Goal: Task Accomplishment & Management: Manage account settings

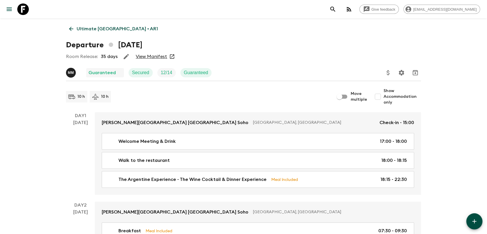
click at [73, 29] on icon at bounding box center [71, 29] width 4 height 4
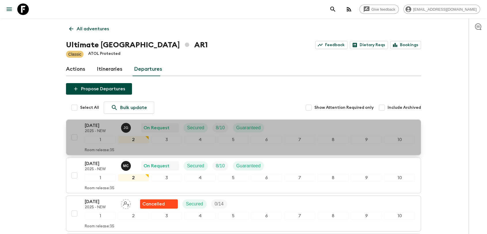
click at [103, 131] on p "2025 - NEW" at bounding box center [101, 131] width 32 height 5
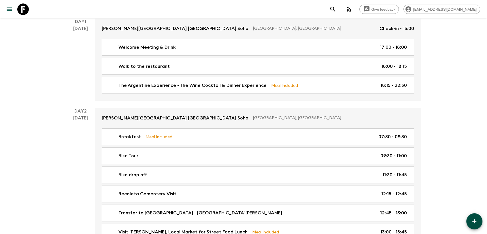
scroll to position [128, 0]
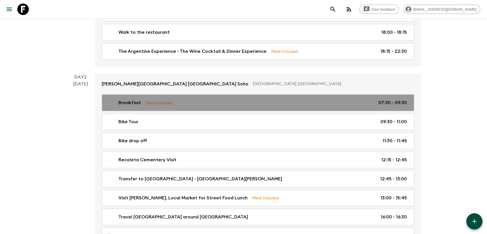
click at [239, 107] on link "Breakfast Meal Included 07:30 - 09:30" at bounding box center [258, 102] width 312 height 17
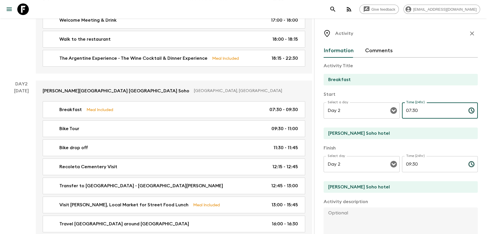
drag, startPoint x: 419, startPoint y: 113, endPoint x: 410, endPoint y: 112, distance: 9.2
click at [410, 112] on input "07:30" at bounding box center [433, 110] width 62 height 16
type input "07:00"
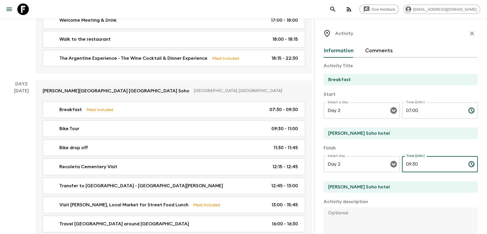
drag, startPoint x: 415, startPoint y: 163, endPoint x: 401, endPoint y: 164, distance: 14.7
click at [402, 164] on input "09:30" at bounding box center [433, 164] width 62 height 16
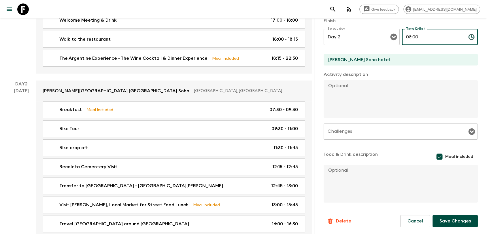
scroll to position [127, 0]
type input "08:00"
click at [446, 218] on button "Save Changes" at bounding box center [454, 221] width 45 height 12
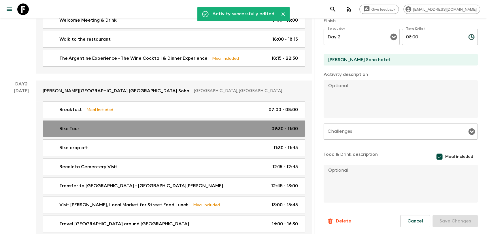
click at [275, 125] on p "09:30 - 11:00" at bounding box center [284, 128] width 26 height 7
type input "Bike Tour"
type input "Recoleta"
type textarea "Starting ride from hotel, ending in Recoleta - Includes helmets + bikes mechani…"
checkbox input "false"
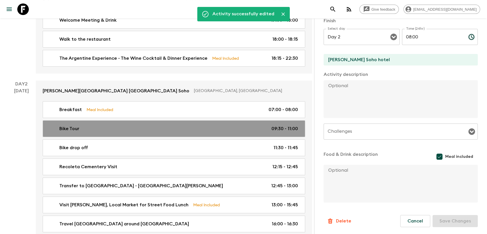
type textarea "mineral water"
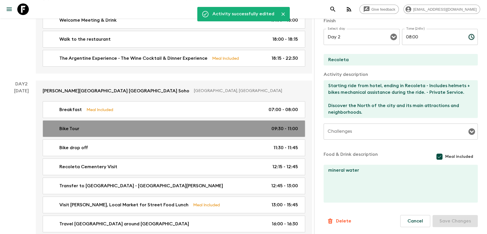
type input "09:30"
type input "11:00"
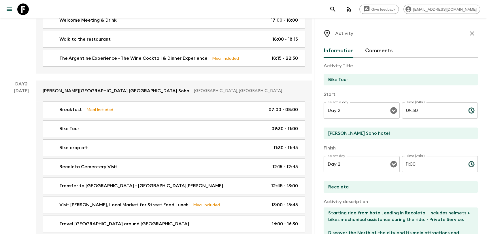
drag, startPoint x: 407, startPoint y: 112, endPoint x: 400, endPoint y: 113, distance: 6.6
click at [402, 113] on input "09:30" at bounding box center [433, 110] width 62 height 16
type input "08:00"
drag, startPoint x: 418, startPoint y: 161, endPoint x: 396, endPoint y: 165, distance: 21.9
click at [396, 165] on div "Select day Day 2 Select day ​ Time (24hr) 11:00 Time (24hr) ​" at bounding box center [400, 167] width 154 height 23
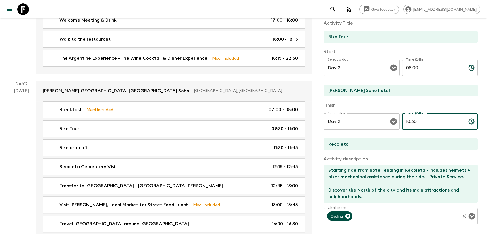
scroll to position [32, 0]
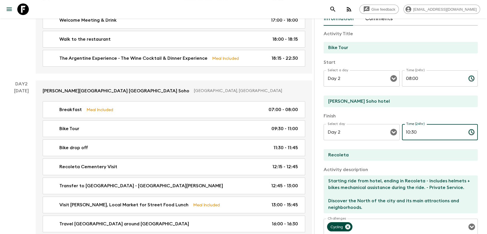
drag, startPoint x: 415, startPoint y: 136, endPoint x: 410, endPoint y: 138, distance: 5.6
click at [410, 138] on input "10:30" at bounding box center [433, 132] width 62 height 16
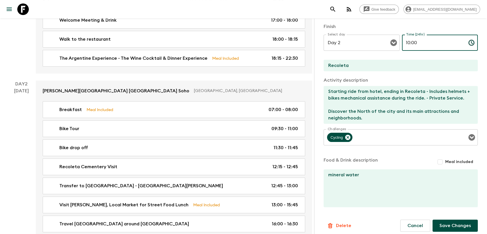
scroll to position [126, 0]
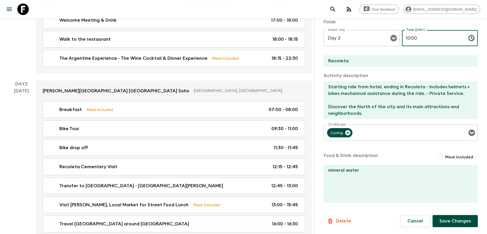
type input "10:00"
click at [441, 217] on button "Save Changes" at bounding box center [454, 221] width 45 height 12
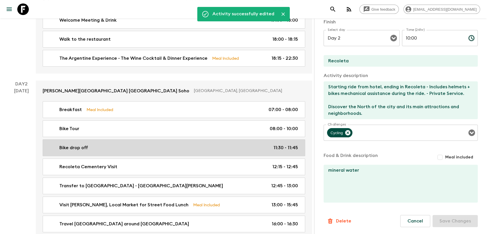
click at [286, 144] on p "11:30 - 11:45" at bounding box center [285, 147] width 24 height 7
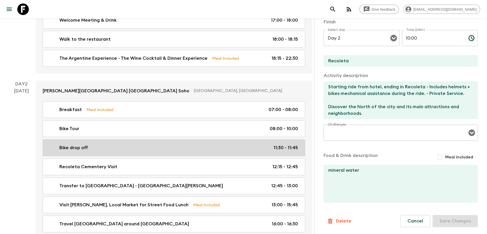
type input "Bike drop off"
type input "Recoleta Parks"
type textarea "Leave the bikes and continue by [PERSON_NAME]"
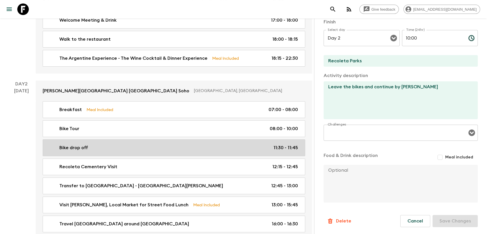
type input "11:30"
type input "11:45"
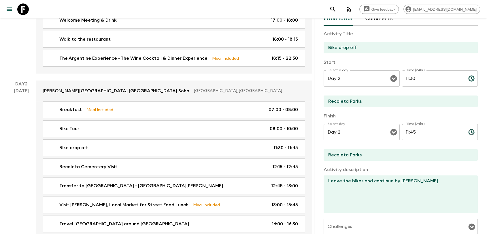
scroll to position [30, 0]
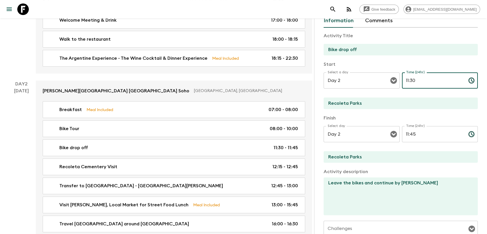
drag, startPoint x: 432, startPoint y: 80, endPoint x: 403, endPoint y: 84, distance: 29.6
click at [403, 84] on input "11:30" at bounding box center [433, 80] width 62 height 16
type input "10:00"
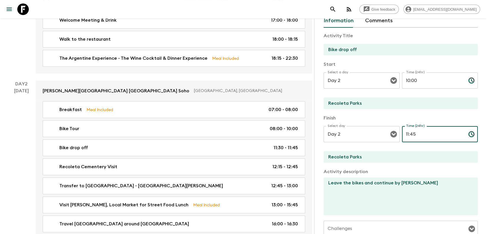
drag, startPoint x: 418, startPoint y: 132, endPoint x: 402, endPoint y: 133, distance: 16.2
click at [402, 133] on input "11:45" at bounding box center [433, 134] width 62 height 16
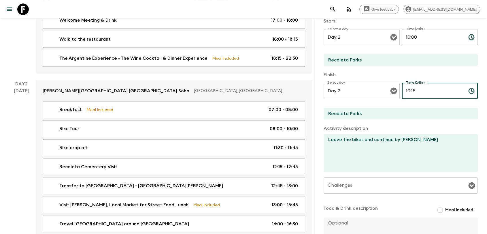
scroll to position [126, 0]
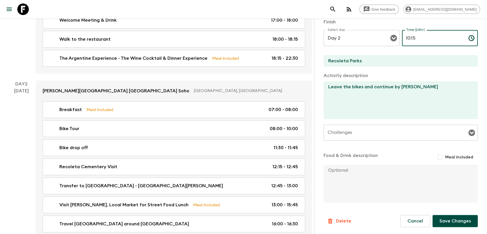
type input "10:15"
click at [438, 219] on button "Save Changes" at bounding box center [454, 221] width 45 height 12
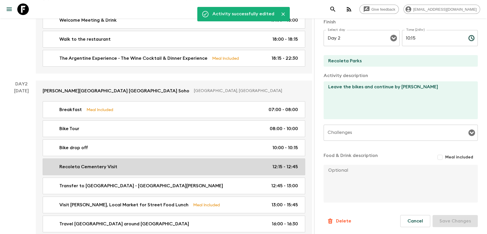
click at [276, 163] on p "12:15 - 12:45" at bounding box center [285, 166] width 26 height 7
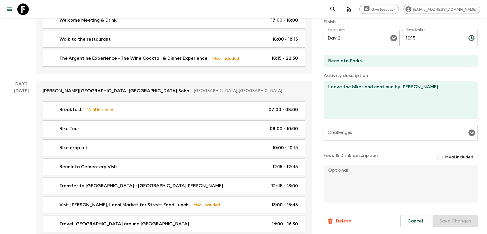
type input "Recoleta Cementery Visit"
type input "Recoleta"
type textarea "Walking tour - Historical Site"
type input "12:15"
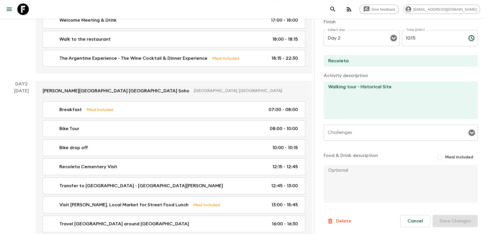
type input "12:45"
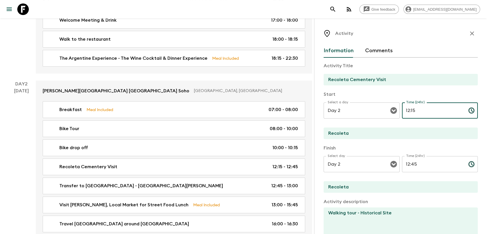
drag, startPoint x: 420, startPoint y: 113, endPoint x: 397, endPoint y: 113, distance: 22.2
click at [397, 113] on div "Select a day Day 2 Select a day ​ Time (24hr) 12:15 Time (24hr) ​" at bounding box center [400, 113] width 154 height 23
type input "10:15"
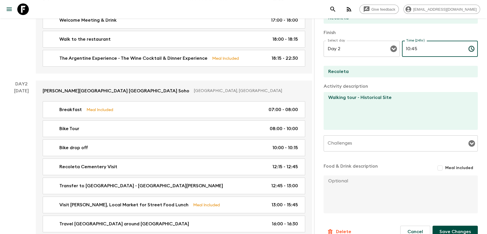
scroll to position [126, 0]
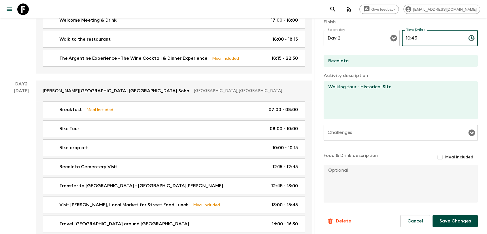
type input "10:45"
click at [445, 219] on button "Save Changes" at bounding box center [454, 221] width 45 height 12
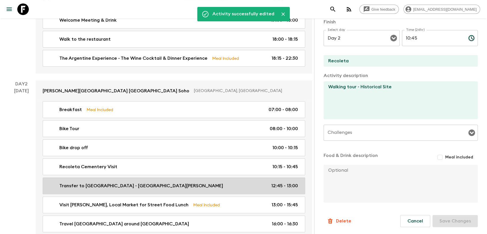
click at [291, 182] on p "12:45 - 13:00" at bounding box center [284, 185] width 27 height 7
type input "Transfer to [GEOGRAPHIC_DATA] - [GEOGRAPHIC_DATA][PERSON_NAME]"
type textarea "Historical Site - [GEOGRAPHIC_DATA] - Private Service."
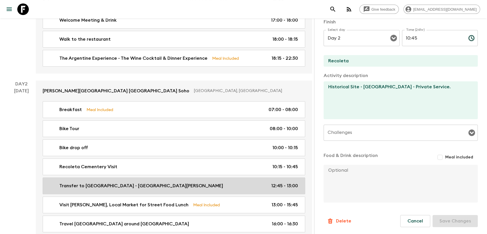
type input "12:45"
type input "13:00"
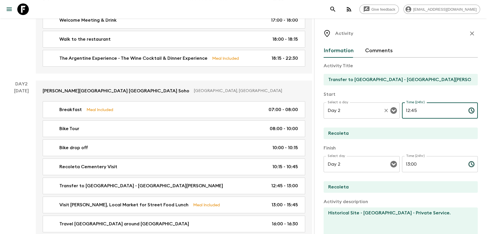
drag, startPoint x: 424, startPoint y: 114, endPoint x: 391, endPoint y: 112, distance: 32.9
click at [391, 113] on div "Select a day Day 2 Select a day ​ Time (24hr) 12:45 Time (24hr) ​" at bounding box center [400, 113] width 154 height 23
type input "10:45"
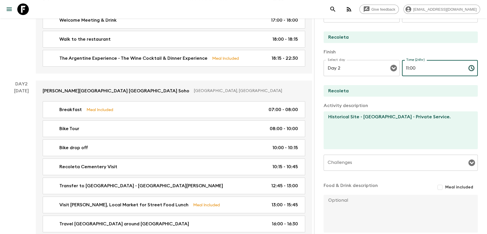
scroll to position [126, 0]
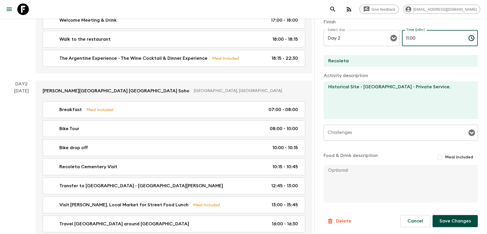
type input "11:00"
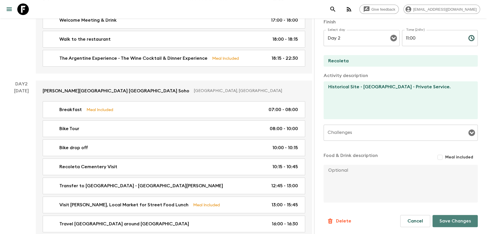
click at [447, 219] on button "Save Changes" at bounding box center [454, 221] width 45 height 12
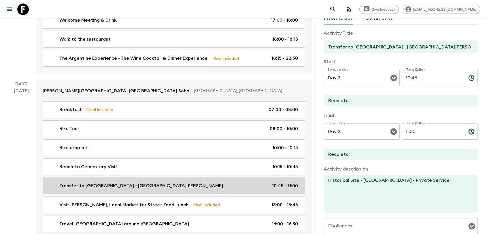
scroll to position [30, 0]
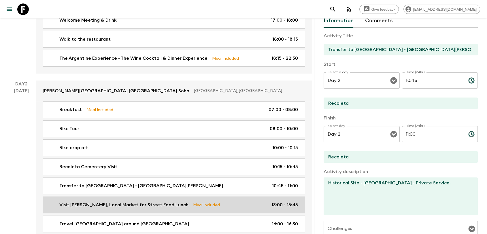
click at [267, 201] on div "Visit [PERSON_NAME], Local Market for Street Food Lunch Meal Included 13:00 - 1…" at bounding box center [173, 204] width 250 height 7
type input "Visit [PERSON_NAME], Local Market for Street Food Lunch"
type input "[PERSON_NAME]"
type textarea "Historical Site plus "family style" lunch - Shared Venues. Includes 1 Choripan …"
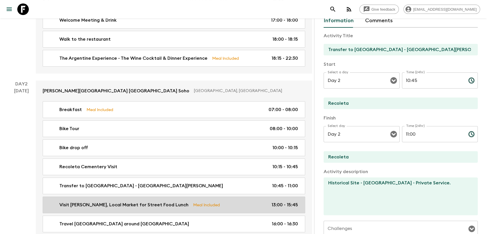
checkbox input "true"
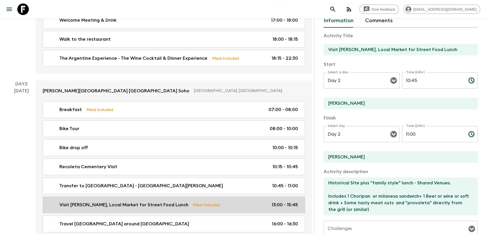
type input "13:00"
type input "15:45"
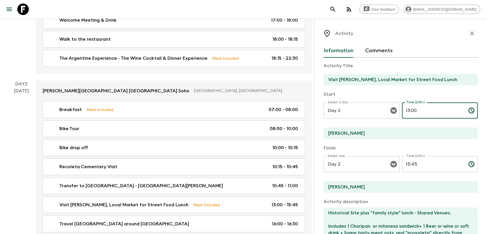
drag, startPoint x: 417, startPoint y: 109, endPoint x: 398, endPoint y: 110, distance: 19.6
click at [398, 110] on div "Select a day Day 2 Select a day ​ Time (24hr) 13:00 Time (24hr) ​" at bounding box center [400, 113] width 154 height 23
type input "11:00"
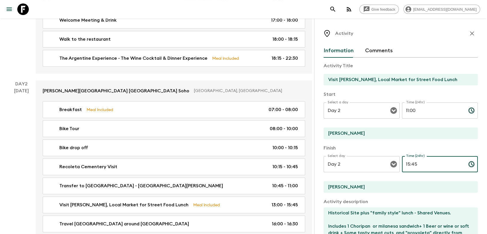
drag, startPoint x: 422, startPoint y: 162, endPoint x: 398, endPoint y: 164, distance: 23.7
click at [398, 164] on div "Select day Day 2 Select day ​ Time (24hr) 15:45 Time (24hr) ​" at bounding box center [400, 167] width 154 height 23
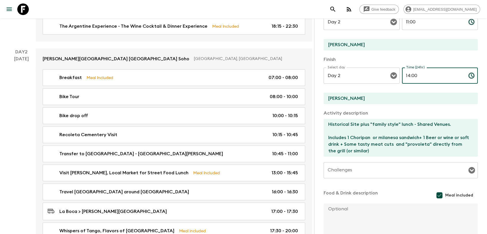
scroll to position [127, 0]
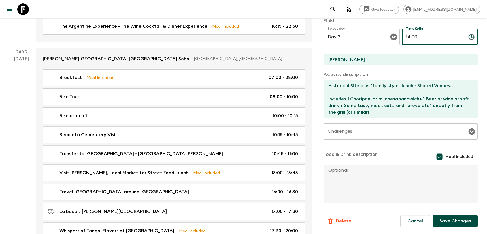
type input "14:00"
click at [438, 220] on button "Save Changes" at bounding box center [454, 221] width 45 height 12
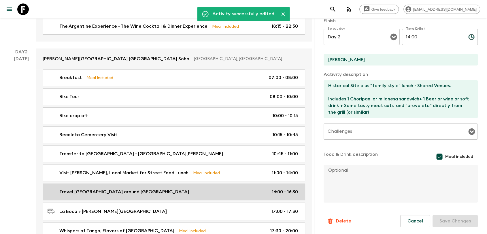
click at [278, 183] on link "Travel [GEOGRAPHIC_DATA] - Walk around [GEOGRAPHIC_DATA] 16:00 - 16:30" at bounding box center [174, 191] width 262 height 17
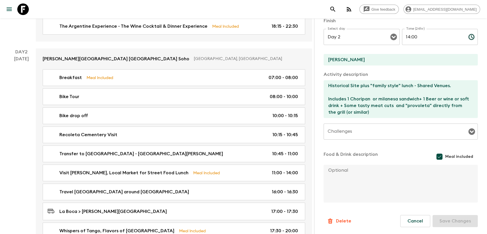
type input "Travel [GEOGRAPHIC_DATA] around [GEOGRAPHIC_DATA]"
type input "La Boca"
type textarea "Walking tour - Historical Site"
checkbox input "false"
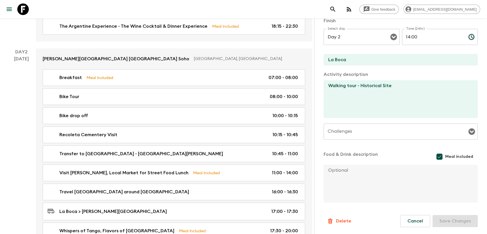
type input "16:00"
type input "16:30"
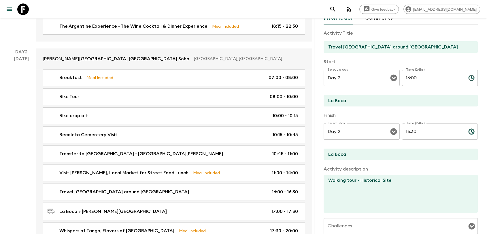
scroll to position [30, 0]
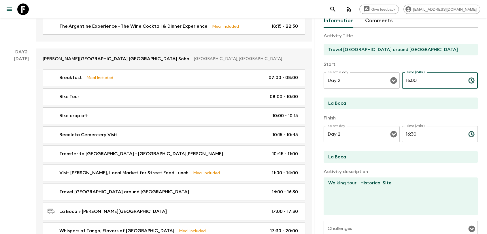
drag, startPoint x: 422, startPoint y: 83, endPoint x: 403, endPoint y: 81, distance: 18.9
click at [403, 81] on input "16:00" at bounding box center [433, 80] width 62 height 16
click at [415, 79] on input "14:" at bounding box center [433, 80] width 62 height 16
type input "14:00"
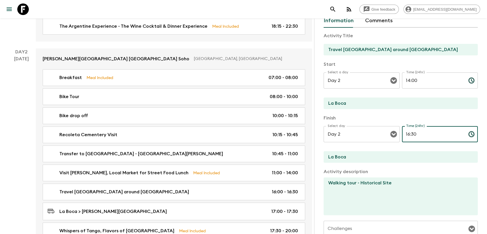
drag, startPoint x: 415, startPoint y: 131, endPoint x: 405, endPoint y: 133, distance: 10.3
click at [405, 133] on input "16:30" at bounding box center [433, 134] width 62 height 16
click at [403, 134] on input "16:30" at bounding box center [433, 134] width 62 height 16
drag, startPoint x: 417, startPoint y: 133, endPoint x: 403, endPoint y: 134, distance: 13.3
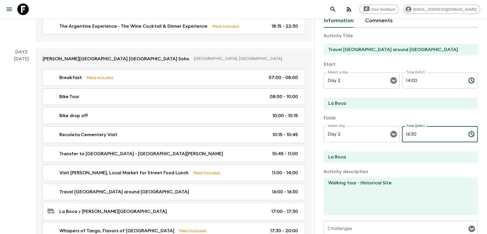
click at [403, 134] on input "16:30" at bounding box center [433, 134] width 62 height 16
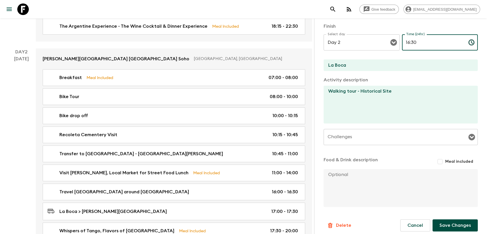
scroll to position [126, 0]
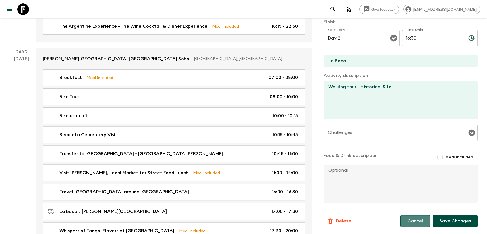
click at [406, 222] on button "Cancel" at bounding box center [415, 221] width 30 height 12
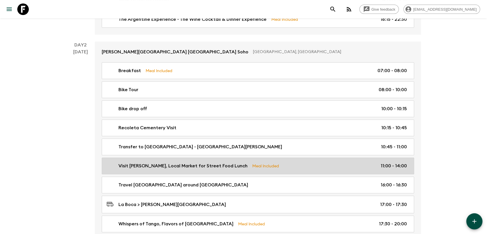
click at [362, 167] on div "Visit [PERSON_NAME], Local Market for Street Food Lunch Meal Included 11:00 - 1…" at bounding box center [257, 165] width 300 height 7
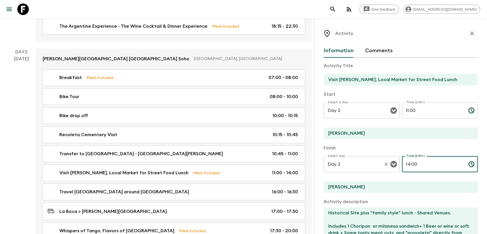
drag, startPoint x: 418, startPoint y: 163, endPoint x: 392, endPoint y: 164, distance: 25.9
click at [392, 164] on div "Select day Day 2 Select day ​ Time (24hr) 14:00 Time (24hr) ​" at bounding box center [400, 167] width 154 height 23
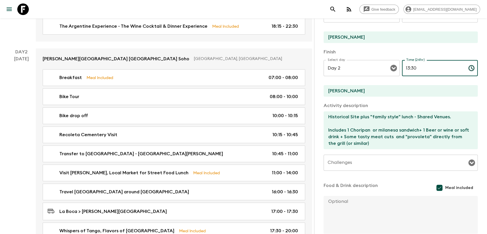
scroll to position [127, 0]
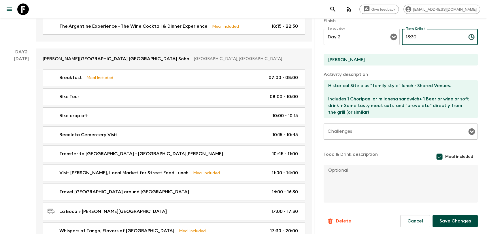
type input "13:30"
click at [442, 221] on button "Save Changes" at bounding box center [454, 221] width 45 height 12
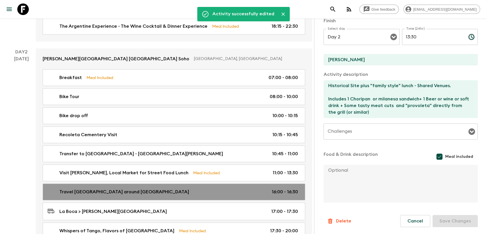
click at [266, 188] on div "Travel [GEOGRAPHIC_DATA] - Walk around [GEOGRAPHIC_DATA] 16:00 - 16:30" at bounding box center [173, 191] width 250 height 7
type input "Travel [GEOGRAPHIC_DATA] around [GEOGRAPHIC_DATA]"
type input "La Boca"
type textarea "Walking tour - Historical Site"
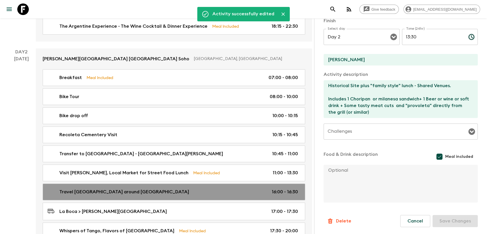
checkbox input "false"
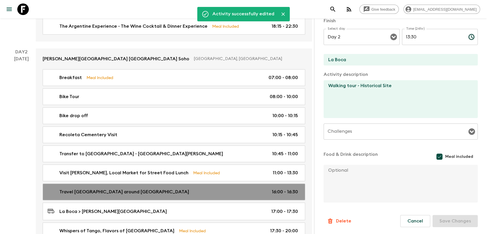
type input "16:00"
type input "16:30"
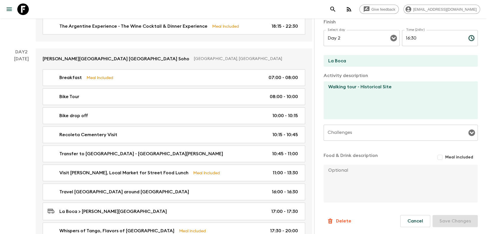
scroll to position [30, 0]
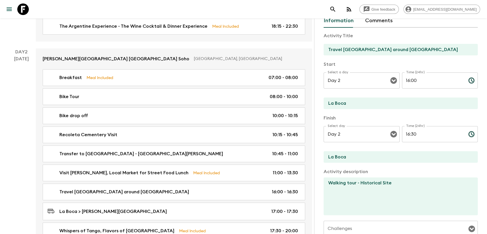
drag, startPoint x: 418, startPoint y: 83, endPoint x: 402, endPoint y: 82, distance: 15.9
click at [402, 82] on input "16:00" at bounding box center [433, 80] width 62 height 16
type input "13:30"
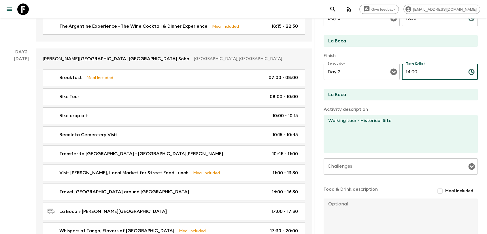
scroll to position [126, 0]
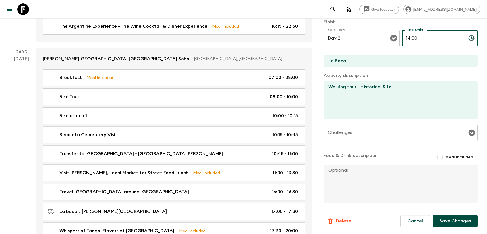
type input "14:00"
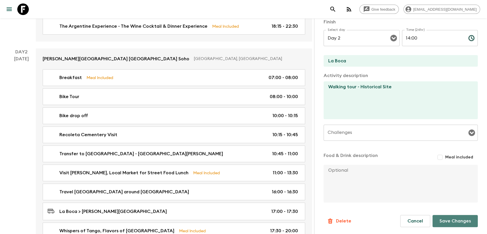
click at [440, 215] on button "Save Changes" at bounding box center [454, 221] width 45 height 12
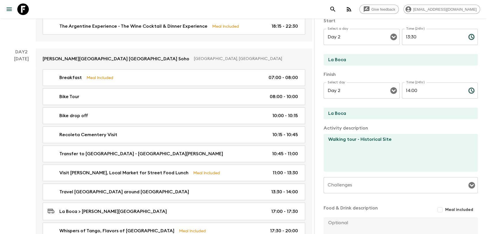
scroll to position [62, 0]
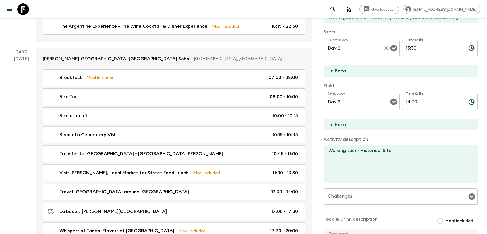
click at [394, 53] on div "Select a day Day 2 Select a day ​ Time (24hr) 13:30 Time (24hr) ​" at bounding box center [400, 51] width 154 height 23
type input "14:00"
drag, startPoint x: 421, startPoint y: 100, endPoint x: 394, endPoint y: 101, distance: 27.4
click at [394, 101] on div "Select day Day 2 Select day ​ Time (24hr) 14:00 Time (24hr) ​" at bounding box center [400, 105] width 154 height 23
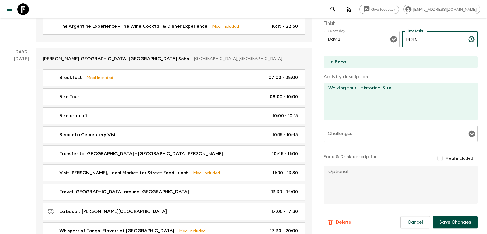
scroll to position [126, 0]
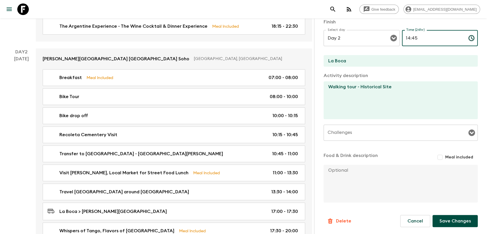
click at [439, 219] on button "Save Changes" at bounding box center [454, 221] width 45 height 12
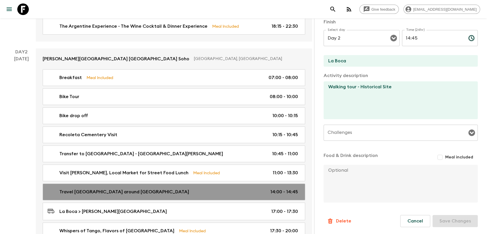
click at [282, 188] on p "14:00 - 14:45" at bounding box center [284, 191] width 28 height 7
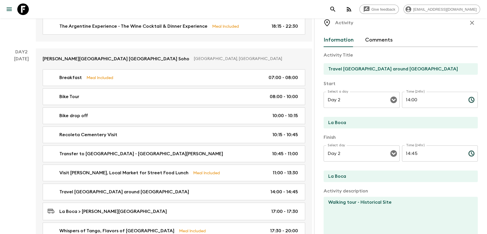
scroll to position [0, 0]
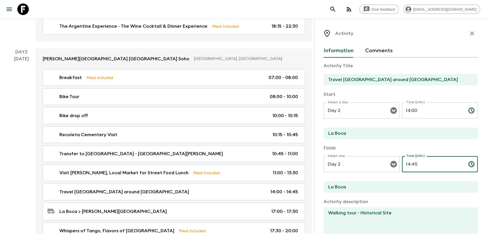
drag, startPoint x: 413, startPoint y: 166, endPoint x: 410, endPoint y: 167, distance: 4.0
click at [410, 167] on input "14:45" at bounding box center [433, 164] width 62 height 16
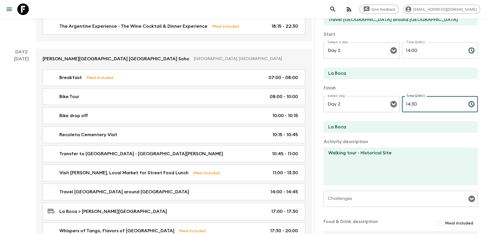
scroll to position [126, 0]
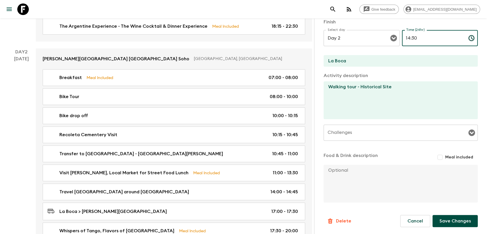
type input "14:30"
click at [448, 217] on button "Save Changes" at bounding box center [454, 221] width 45 height 12
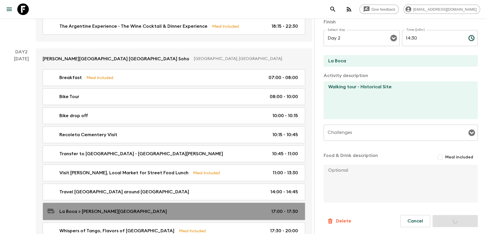
click at [262, 207] on div "[GEOGRAPHIC_DATA] > [PERSON_NAME][GEOGRAPHIC_DATA] 17:00 - 17:30" at bounding box center [173, 211] width 250 height 8
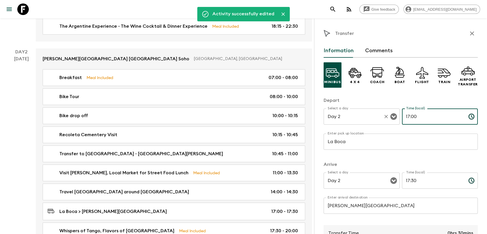
drag, startPoint x: 405, startPoint y: 116, endPoint x: 393, endPoint y: 117, distance: 12.4
click at [393, 117] on div "Select a day Day 2 Select a day ​ Time (local) 17:00 Time (local) ​" at bounding box center [400, 119] width 154 height 23
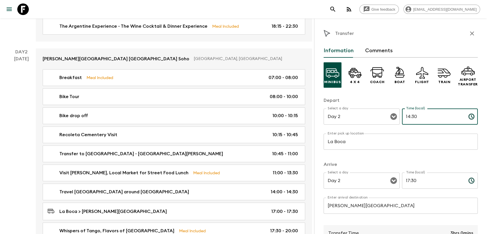
type input "14:30"
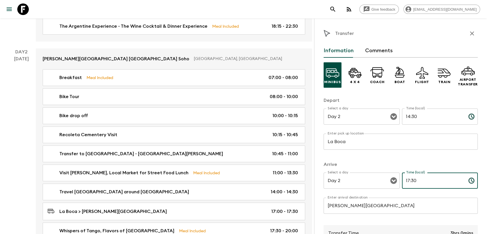
drag, startPoint x: 414, startPoint y: 179, endPoint x: 400, endPoint y: 183, distance: 14.5
click at [402, 183] on input "17:30" at bounding box center [433, 180] width 62 height 16
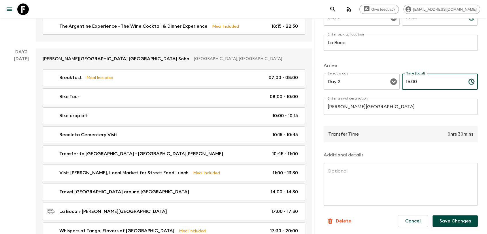
scroll to position [99, 0]
type input "15:00"
click at [443, 217] on button "Save Changes" at bounding box center [454, 221] width 45 height 12
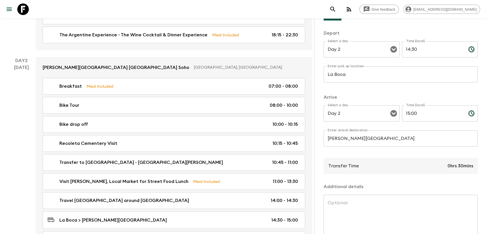
scroll to position [175, 0]
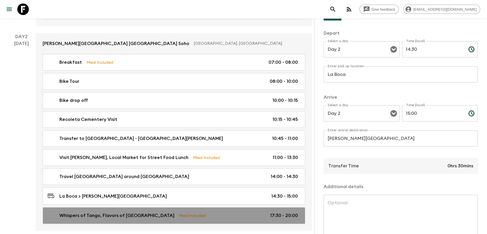
click at [228, 212] on div "Whispers of Tango, Flavors of Buenos Aires Meal Included 17:30 - 20:00" at bounding box center [173, 215] width 250 height 7
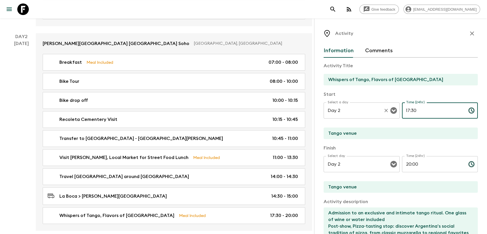
drag, startPoint x: 424, startPoint y: 110, endPoint x: 392, endPoint y: 111, distance: 32.0
click at [392, 111] on div "Select a day Day 2 Select a day ​ Time (24hr) 17:30 Time (24hr) ​" at bounding box center [400, 113] width 154 height 23
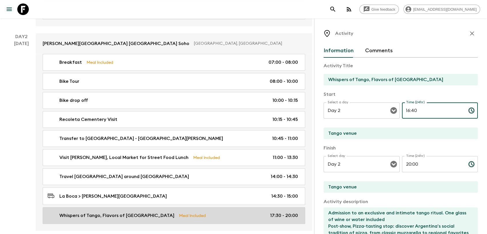
type input "16:40"
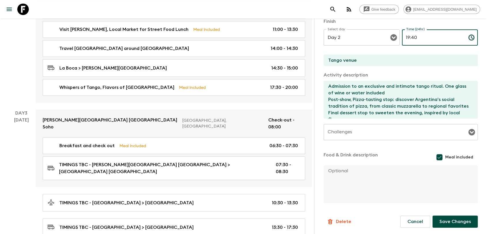
scroll to position [127, 0]
type input "19:40"
click at [445, 224] on button "Save Changes" at bounding box center [454, 221] width 45 height 12
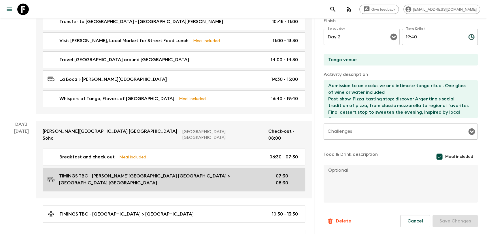
scroll to position [303, 0]
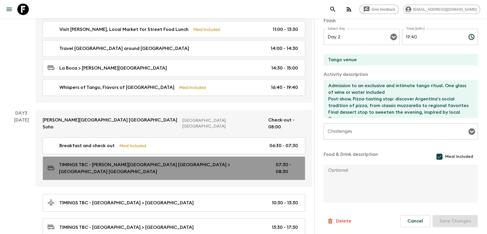
click at [166, 161] on p "TIMINGS TBC - [PERSON_NAME][GEOGRAPHIC_DATA] [GEOGRAPHIC_DATA] > [GEOGRAPHIC_DA…" at bounding box center [162, 168] width 207 height 14
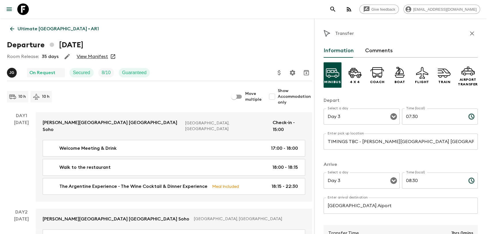
click at [468, 32] on icon "button" at bounding box center [471, 33] width 7 height 7
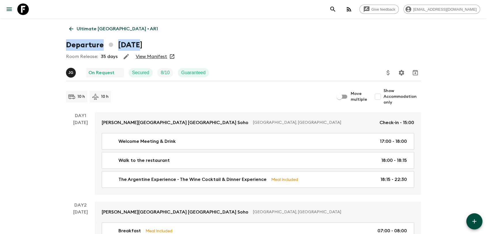
click at [99, 31] on p "Ultimate [GEOGRAPHIC_DATA] • AR1" at bounding box center [117, 28] width 81 height 7
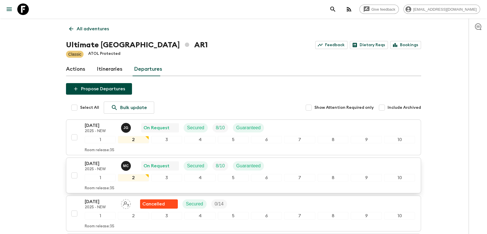
click at [91, 160] on p "[DATE]" at bounding box center [101, 163] width 32 height 7
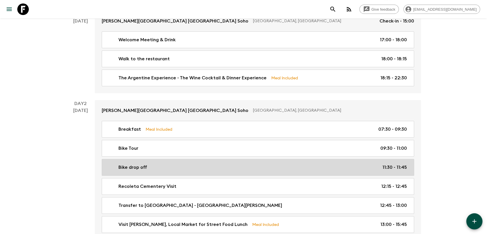
scroll to position [160, 0]
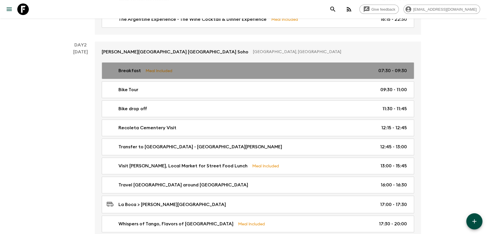
click at [343, 75] on link "Breakfast Meal Included 07:30 - 09:30" at bounding box center [258, 70] width 312 height 17
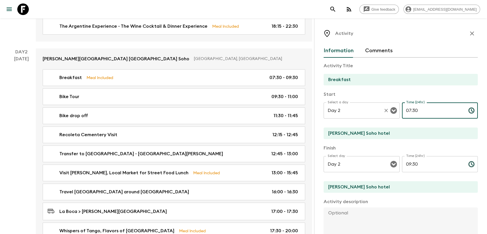
drag, startPoint x: 441, startPoint y: 111, endPoint x: 395, endPoint y: 111, distance: 46.4
click at [395, 111] on div "Select a day Day 2 Select a day ​ Time (24hr) 07:30 Time (24hr) ​" at bounding box center [400, 113] width 154 height 23
type input "07:00"
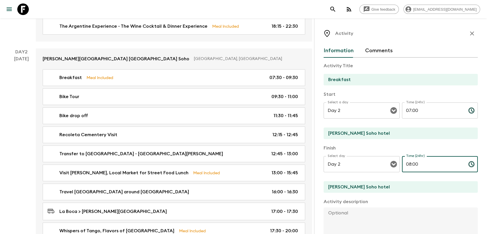
type input "08:00"
click at [441, 146] on p "Finish" at bounding box center [400, 147] width 154 height 7
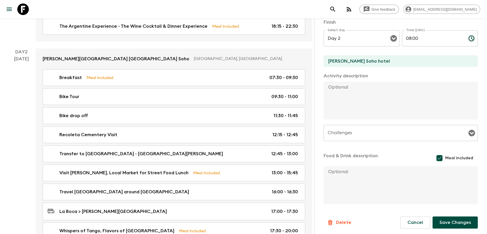
scroll to position [127, 0]
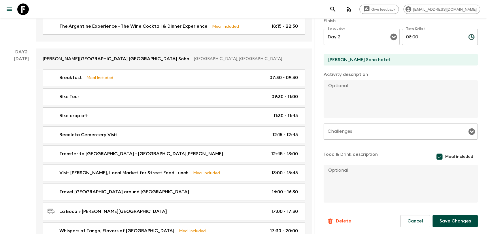
click at [445, 223] on button "Save Changes" at bounding box center [454, 221] width 45 height 12
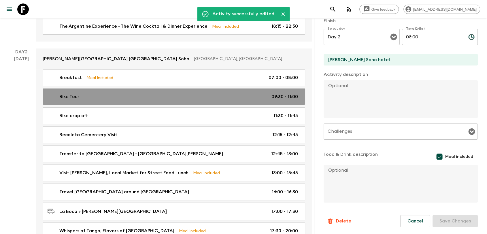
click at [250, 93] on div "Bike Tour 09:30 - 11:00" at bounding box center [173, 96] width 250 height 7
type input "Bike Tour"
type input "Recoleta"
type textarea "Starting ride from hotel, ending in Recoleta - Includes helmets + bikes mechani…"
checkbox input "false"
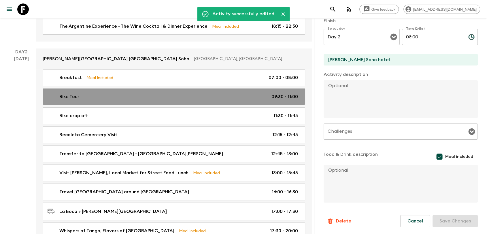
type textarea "mineral water"
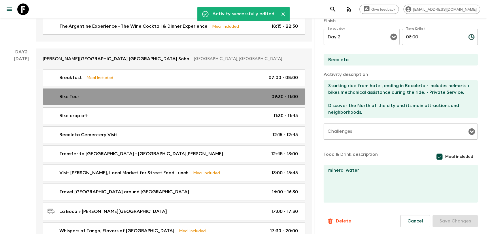
type input "09:30"
type input "11:00"
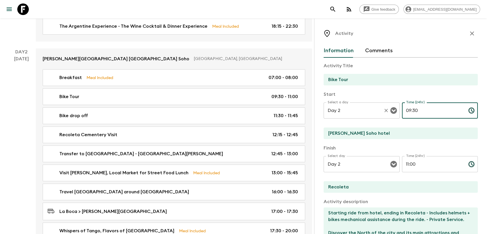
drag, startPoint x: 416, startPoint y: 109, endPoint x: 393, endPoint y: 111, distance: 23.4
click at [393, 111] on div "Select a day Day 2 Select a day ​ Time (24hr) 09:30 Time (24hr) ​" at bounding box center [400, 113] width 154 height 23
type input "08:00"
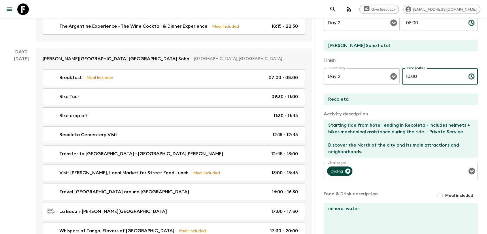
scroll to position [126, 0]
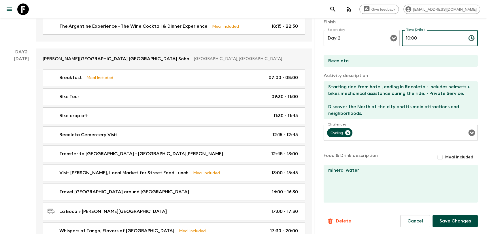
type input "10:00"
drag, startPoint x: 453, startPoint y: 212, endPoint x: 454, endPoint y: 219, distance: 6.1
click at [453, 212] on form "Activity Title Bike Tour Start Select a day Day 2 Select a day ​ Time (24hr) 08…" at bounding box center [400, 79] width 154 height 295
click at [454, 219] on button "Save Changes" at bounding box center [454, 221] width 45 height 12
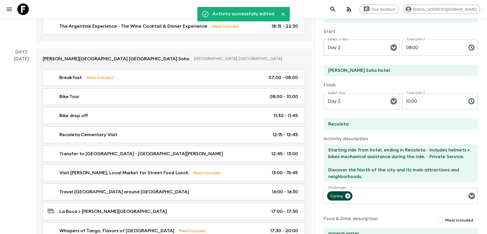
scroll to position [0, 0]
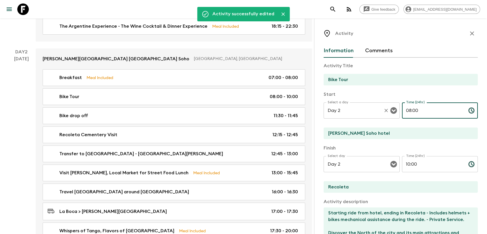
drag, startPoint x: 425, startPoint y: 109, endPoint x: 377, endPoint y: 111, distance: 47.8
click at [377, 111] on div "Select a day Day 2 Select a day ​ Time (24hr) 08:00 Time (24hr) ​" at bounding box center [400, 113] width 154 height 23
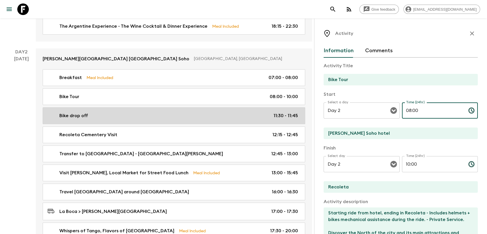
click at [270, 112] on div "Bike drop off 11:30 - 11:45" at bounding box center [173, 115] width 250 height 7
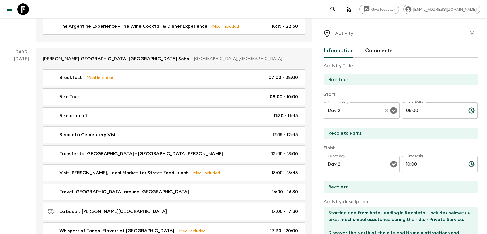
type input "Bike drop off"
type input "Recoleta Parks"
type textarea "Leave the bikes and continue by [PERSON_NAME]"
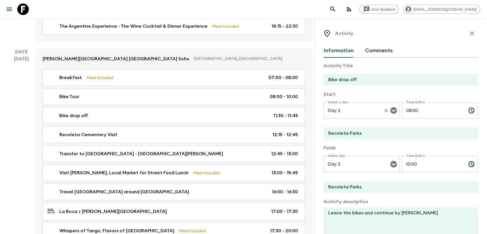
type input "11:30"
type input "11:45"
drag, startPoint x: 417, startPoint y: 109, endPoint x: 376, endPoint y: 112, distance: 40.4
click at [376, 112] on div "Select a day Day 2 Select a day ​ Time (24hr) 11:30 Time (24hr) ​" at bounding box center [400, 113] width 154 height 23
click at [447, 108] on input "10:0" at bounding box center [433, 110] width 62 height 16
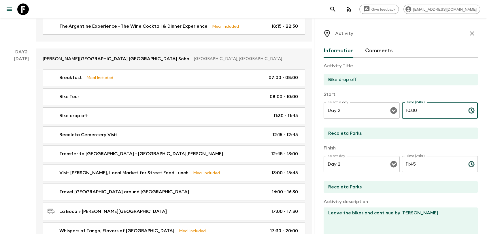
type input "10:00"
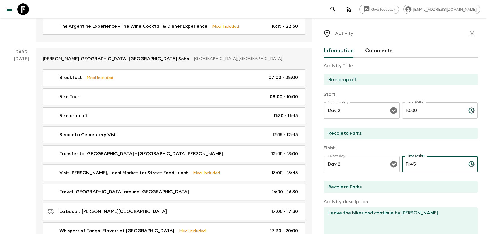
click at [437, 156] on input "11:45" at bounding box center [433, 164] width 62 height 16
type input "1"
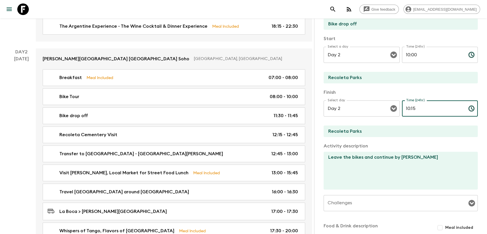
scroll to position [126, 0]
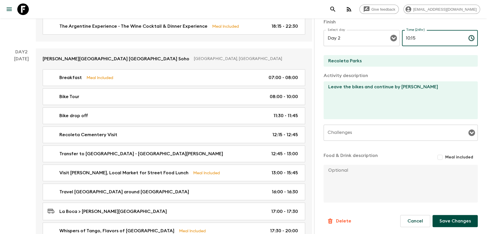
type input "10:15"
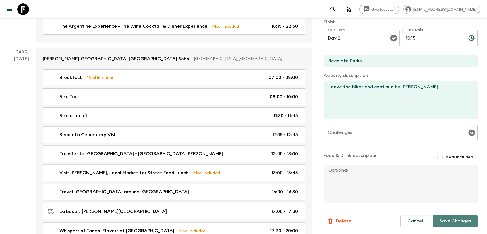
click at [447, 219] on button "Save Changes" at bounding box center [454, 221] width 45 height 12
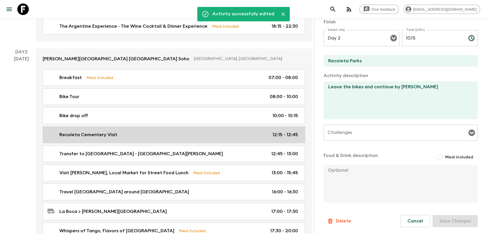
click at [279, 131] on p "12:15 - 12:45" at bounding box center [285, 134] width 26 height 7
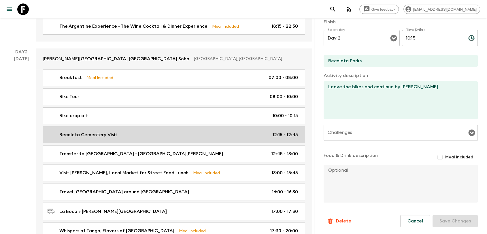
type input "Recoleta Cementery Visit"
type input "Recoleta"
type textarea "Walking tour - Historical Site"
type input "12:15"
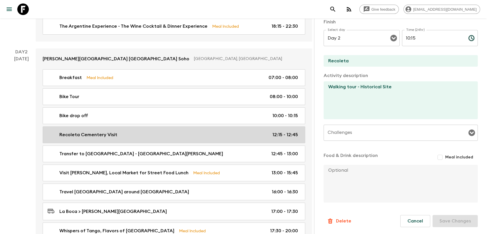
type input "12:45"
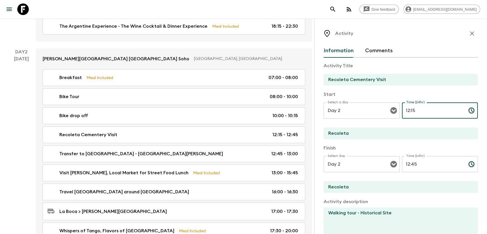
drag, startPoint x: 414, startPoint y: 110, endPoint x: 397, endPoint y: 111, distance: 17.0
click at [397, 111] on div "Select a day Day 2 Select a day ​ Time (24hr) 12:15 Time (24hr) ​" at bounding box center [400, 113] width 154 height 23
type input "10:15"
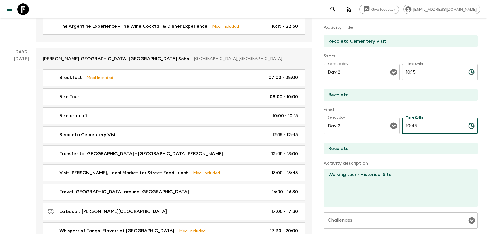
scroll to position [126, 0]
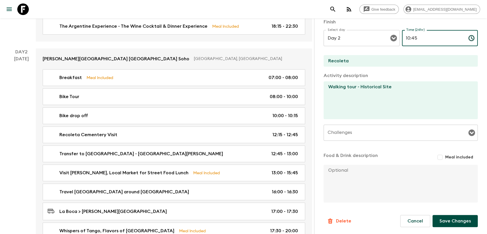
type input "10:45"
click at [442, 217] on button "Save Changes" at bounding box center [454, 221] width 45 height 12
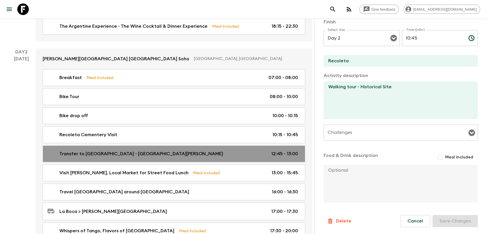
click at [282, 150] on p "12:45 - 13:00" at bounding box center [284, 153] width 27 height 7
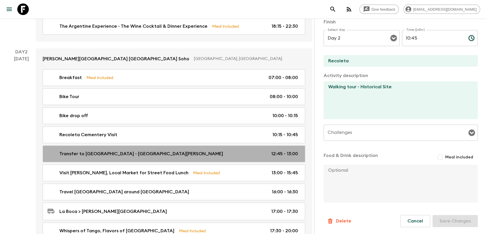
type input "Transfer to [GEOGRAPHIC_DATA] - [GEOGRAPHIC_DATA][PERSON_NAME]"
type textarea "Historical Site - [GEOGRAPHIC_DATA] - Private Service."
type input "12:45"
type input "13:00"
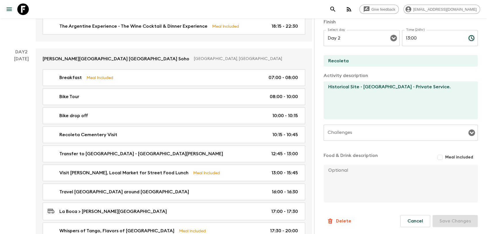
scroll to position [62, 0]
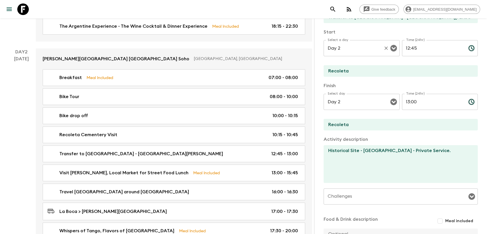
drag, startPoint x: 427, startPoint y: 47, endPoint x: 390, endPoint y: 48, distance: 36.6
click at [391, 47] on div "Select a day Day 2 Select a day ​ Time (24hr) 12:45 Time (24hr) ​" at bounding box center [400, 51] width 154 height 23
type input "10:45"
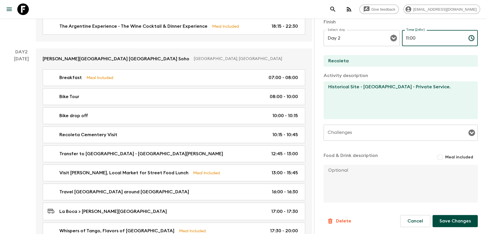
type input "11:00"
click at [451, 226] on button "Save Changes" at bounding box center [454, 221] width 45 height 12
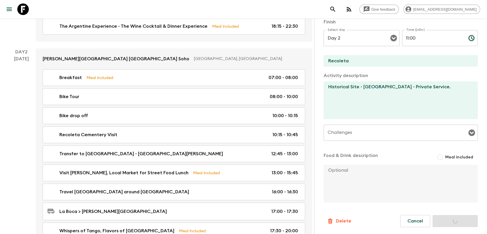
click at [452, 225] on div "Cancel Save Changes" at bounding box center [438, 221] width 77 height 12
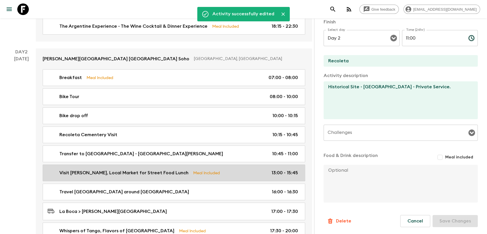
click at [282, 169] on p "13:00 - 15:45" at bounding box center [284, 172] width 26 height 7
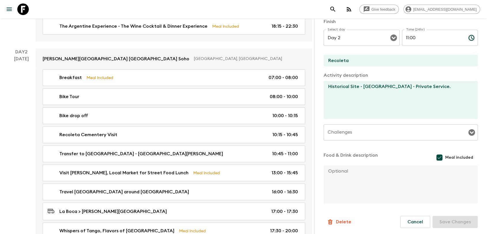
type input "Visit [PERSON_NAME], Local Market for Street Food Lunch"
type input "[PERSON_NAME]"
type textarea "Historical Site plus "family style" lunch - Shared Venues. Includes 1 Choripan …"
checkbox input "true"
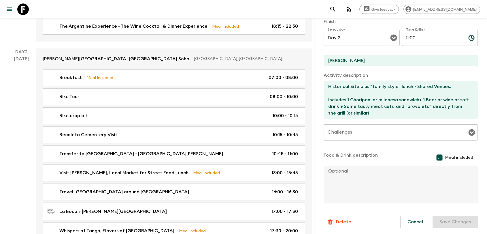
type input "13:00"
type input "15:45"
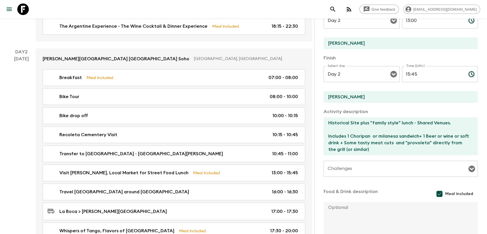
scroll to position [62, 0]
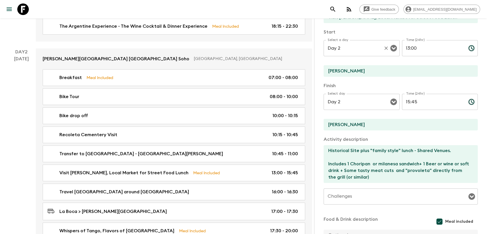
drag, startPoint x: 421, startPoint y: 46, endPoint x: 395, endPoint y: 47, distance: 25.7
click at [397, 47] on div "Select a day Day 2 Select a day ​ Time (24hr) 13:00 Time (24hr) ​" at bounding box center [400, 51] width 154 height 23
type input "11:00"
type input "13:30"
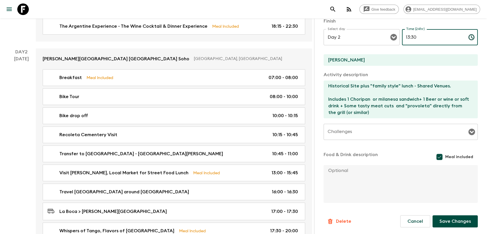
scroll to position [127, 0]
click at [435, 219] on button "Save Changes" at bounding box center [454, 221] width 45 height 12
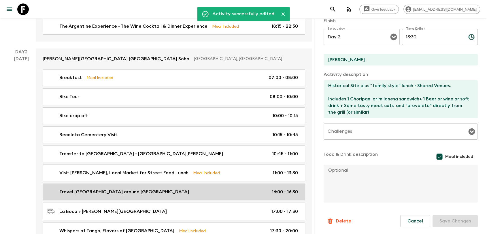
drag, startPoint x: 282, startPoint y: 183, endPoint x: 292, endPoint y: 178, distance: 11.1
click at [282, 188] on p "16:00 - 16:30" at bounding box center [285, 191] width 26 height 7
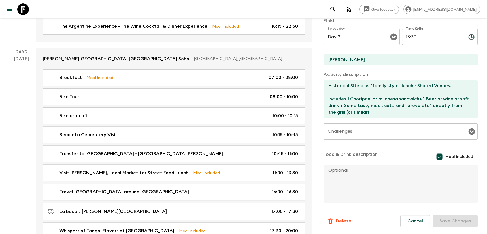
type input "Travel [GEOGRAPHIC_DATA] around [GEOGRAPHIC_DATA]"
type input "La Boca"
type textarea "Walking tour - Historical Site"
checkbox input "false"
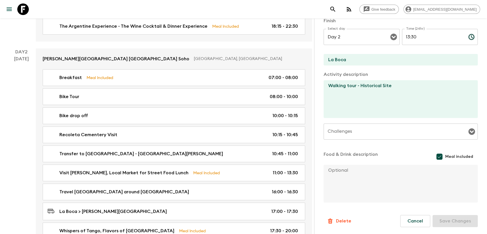
type input "16:00"
type input "16:30"
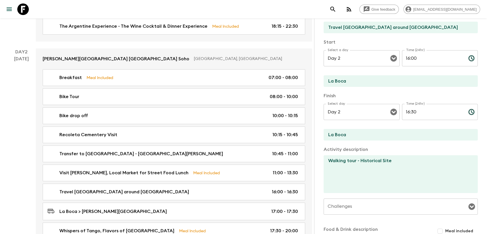
scroll to position [30, 0]
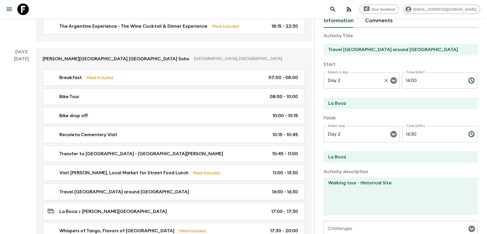
drag, startPoint x: 423, startPoint y: 81, endPoint x: 391, endPoint y: 83, distance: 32.6
click at [402, 83] on input "16:00" at bounding box center [433, 80] width 62 height 16
type input "14:00"
type input "14:30"
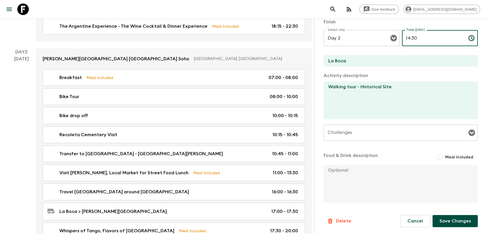
click at [443, 218] on button "Save Changes" at bounding box center [454, 221] width 45 height 12
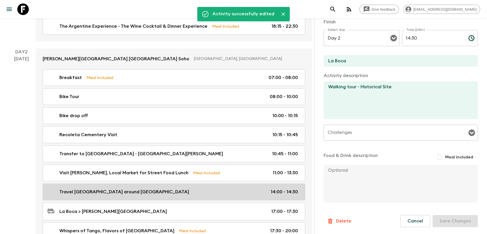
drag, startPoint x: 274, startPoint y: 204, endPoint x: 304, endPoint y: 190, distance: 32.7
click at [274, 208] on p "17:00 - 17:30" at bounding box center [284, 211] width 27 height 7
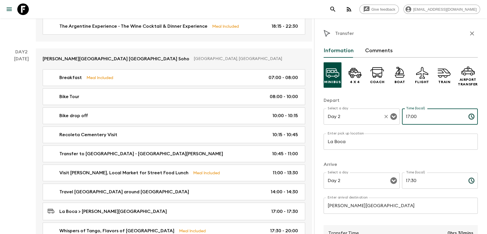
click at [394, 115] on div "Select a day Day 2 Select a day ​ Time (local) 17:00 Time (local) ​" at bounding box center [400, 119] width 154 height 23
type input "14:30"
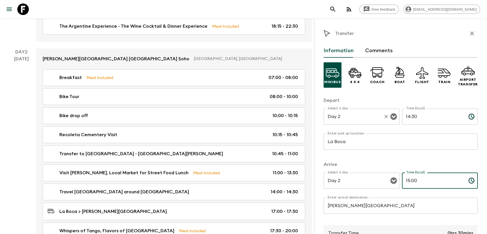
type input "15:00"
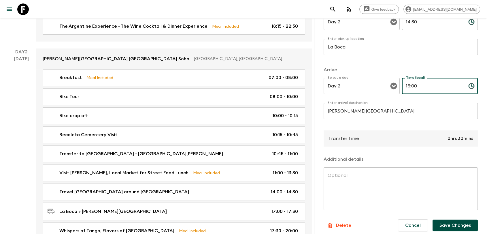
scroll to position [96, 0]
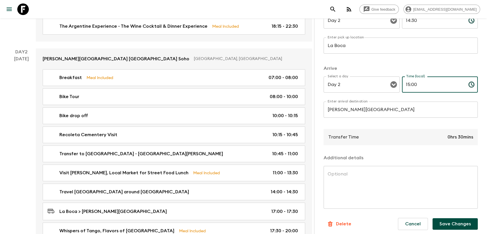
click at [456, 225] on button "Save Changes" at bounding box center [454, 224] width 45 height 12
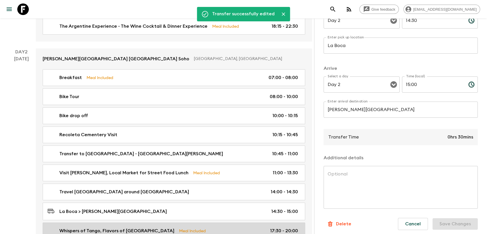
click at [269, 227] on div "Whispers of Tango, Flavors of Buenos Aires Meal Included 17:30 - 20:00" at bounding box center [173, 230] width 250 height 7
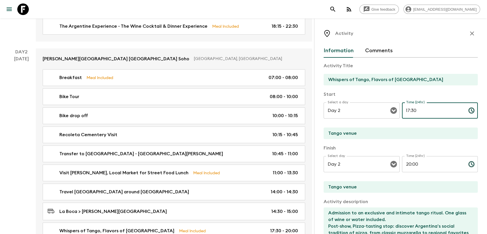
drag, startPoint x: 417, startPoint y: 112, endPoint x: 408, endPoint y: 113, distance: 8.9
click at [408, 113] on input "17:30" at bounding box center [433, 110] width 62 height 16
type input "17:40"
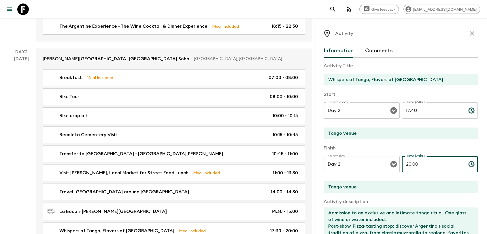
drag, startPoint x: 425, startPoint y: 168, endPoint x: 410, endPoint y: 168, distance: 14.7
click at [410, 168] on input "20:00" at bounding box center [433, 164] width 62 height 16
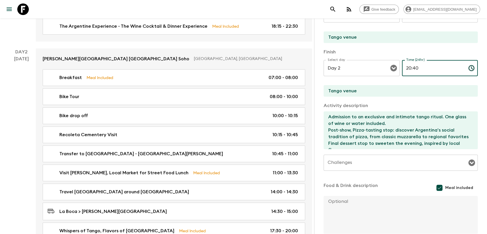
scroll to position [127, 0]
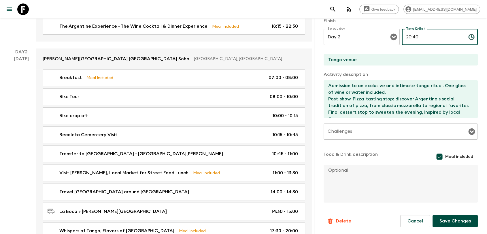
type input "20:40"
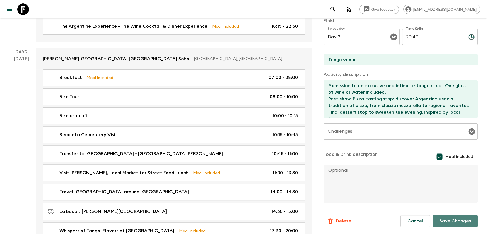
click at [446, 222] on button "Save Changes" at bounding box center [454, 221] width 45 height 12
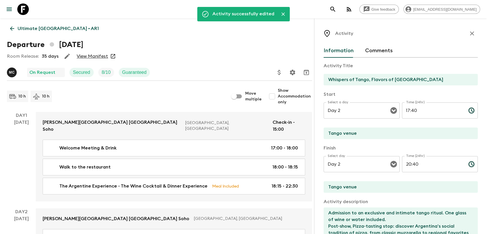
scroll to position [0, 0]
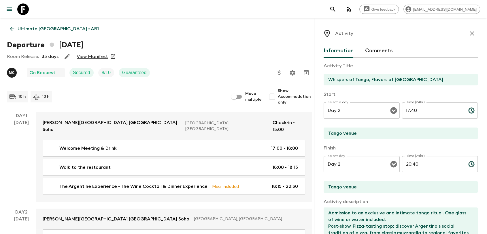
click at [35, 24] on link "Ultimate [GEOGRAPHIC_DATA] • AR1" at bounding box center [54, 29] width 95 height 12
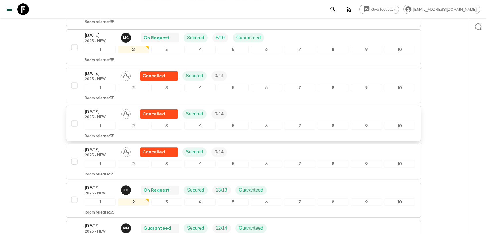
scroll to position [160, 0]
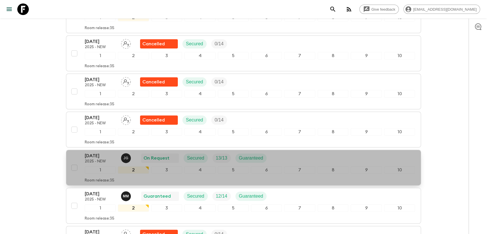
click at [102, 156] on p "[DATE]" at bounding box center [101, 155] width 32 height 7
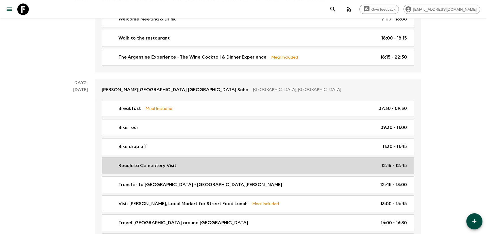
scroll to position [160, 0]
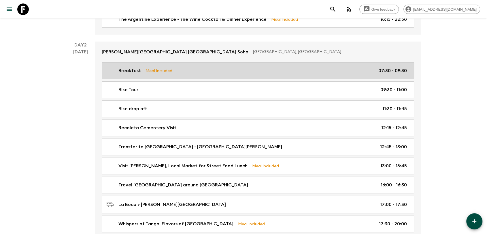
click at [342, 75] on link "Breakfast Meal Included 07:30 - 09:30" at bounding box center [258, 70] width 312 height 17
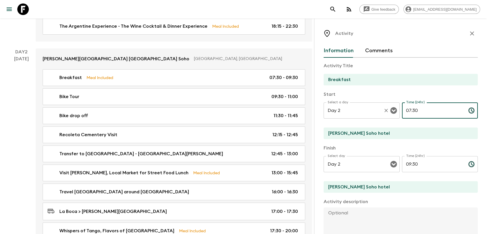
drag, startPoint x: 437, startPoint y: 109, endPoint x: 382, endPoint y: 115, distance: 54.8
click at [383, 115] on div "Select a day Day 2 Select a day ​ Time (24hr) 07:30 Time (24hr) ​" at bounding box center [400, 113] width 154 height 23
type input "07:00"
drag, startPoint x: 428, startPoint y: 165, endPoint x: 391, endPoint y: 169, distance: 37.0
click at [391, 169] on div "Select day Day 2 Select day ​ Time (24hr) 09:30 Time (24hr) ​" at bounding box center [400, 167] width 154 height 23
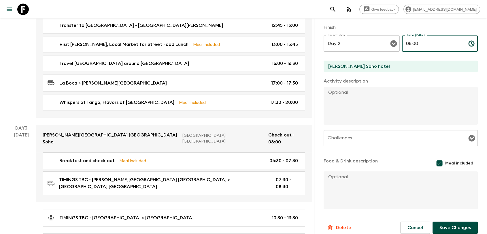
scroll to position [127, 0]
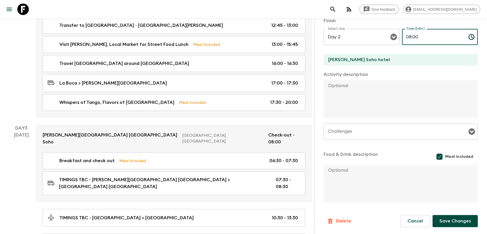
type input "08:00"
click at [440, 216] on button "Save Changes" at bounding box center [454, 221] width 45 height 12
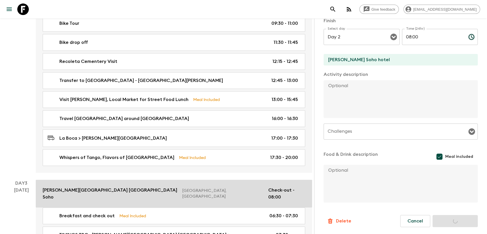
scroll to position [160, 0]
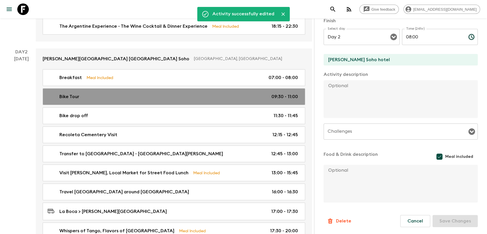
click at [281, 93] on p "09:30 - 11:00" at bounding box center [284, 96] width 26 height 7
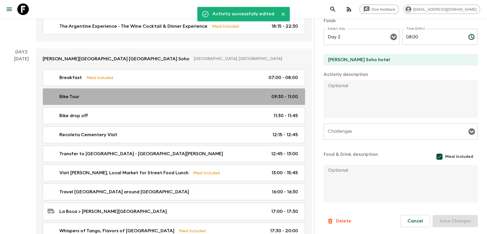
type input "Bike Tour"
type input "Recoleta"
type textarea "Starting ride from hotel, ending in Recoleta - Includes helmets + bikes mechani…"
checkbox input "false"
type textarea "mineral water"
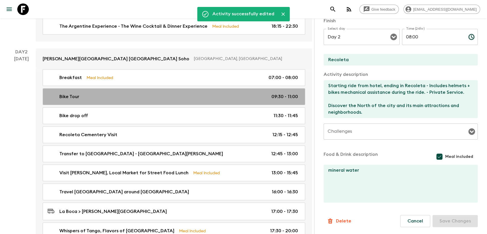
type input "09:30"
type input "11:00"
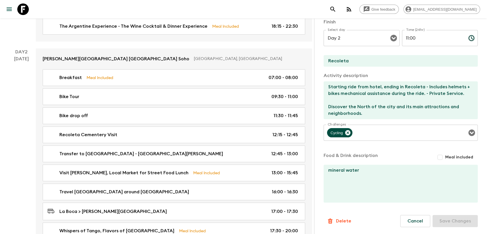
scroll to position [62, 0]
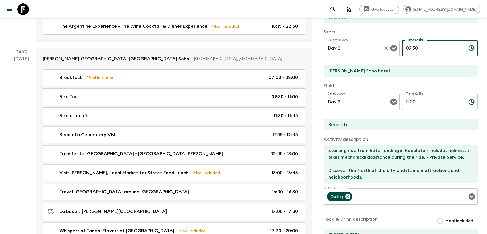
drag, startPoint x: 423, startPoint y: 51, endPoint x: 394, endPoint y: 51, distance: 29.1
click at [398, 51] on div "Select a day Day 2 Select a day ​ Time (24hr) 09:30 Time (24hr) ​" at bounding box center [400, 51] width 154 height 23
type input "08:00"
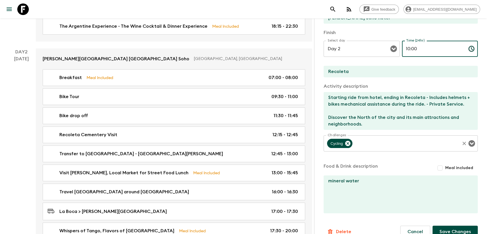
scroll to position [126, 0]
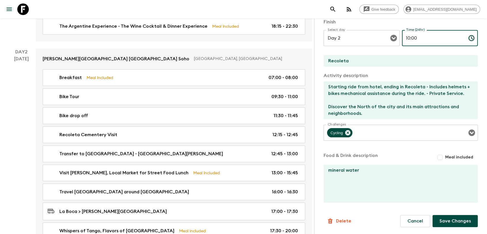
type input "10:00"
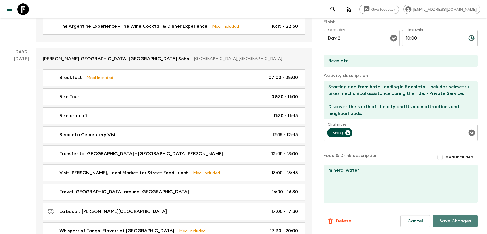
click at [445, 221] on button "Save Changes" at bounding box center [454, 221] width 45 height 12
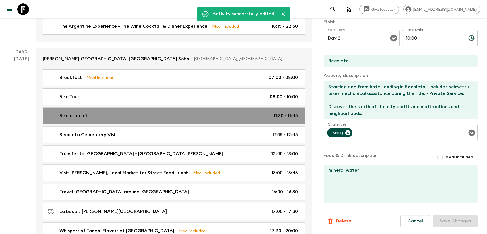
click at [278, 112] on p "11:30 - 11:45" at bounding box center [285, 115] width 24 height 7
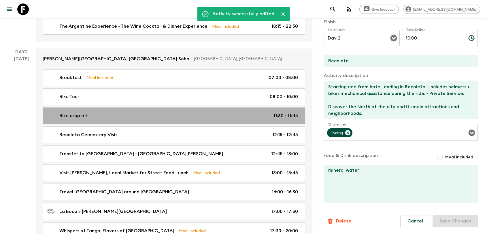
type input "Bike drop off"
type input "Recoleta Parks"
type textarea "Leave the bikes and continue by [PERSON_NAME]"
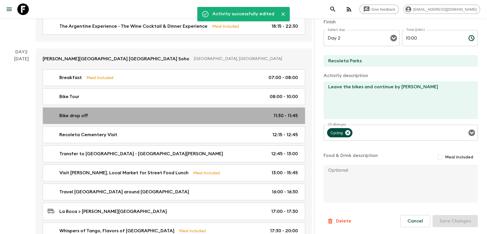
type input "11:30"
type input "11:45"
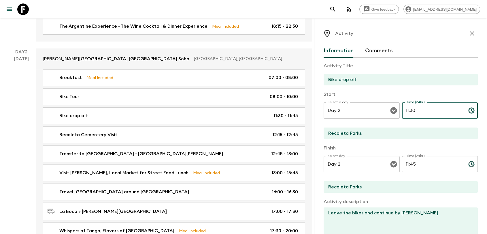
drag, startPoint x: 417, startPoint y: 110, endPoint x: 398, endPoint y: 113, distance: 19.5
click at [398, 113] on div "Select a day Day 2 Select a day ​ Time (24hr) 11:30 Time (24hr) ​" at bounding box center [400, 113] width 154 height 23
type input "10:0"
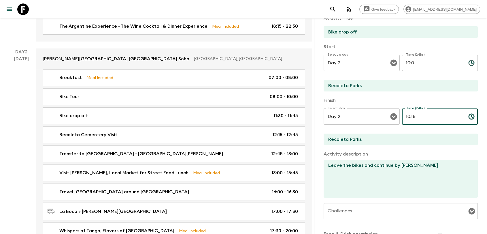
scroll to position [126, 0]
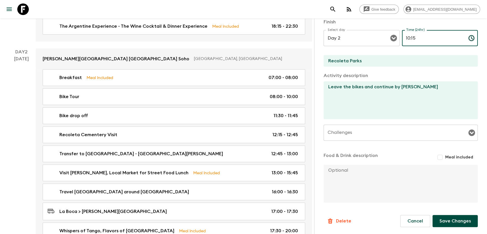
type input "10:15"
click at [461, 225] on button "Save Changes" at bounding box center [454, 221] width 45 height 12
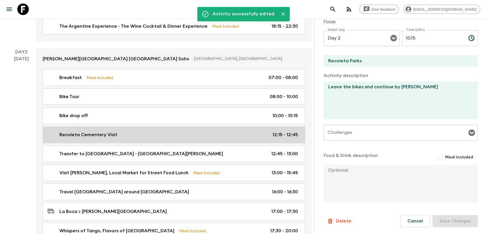
click at [279, 131] on p "12:15 - 12:45" at bounding box center [285, 134] width 26 height 7
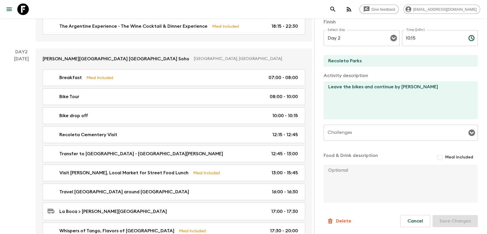
type input "Recoleta Cementery Visit"
type input "Recoleta"
type textarea "Walking tour - Historical Site"
type input "12:15"
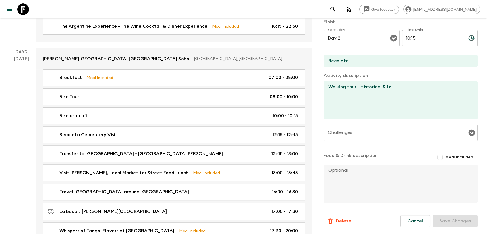
type input "12:45"
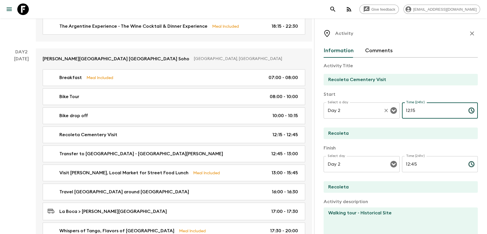
drag, startPoint x: 398, startPoint y: 108, endPoint x: 385, endPoint y: 107, distance: 13.6
click at [385, 107] on div "Select a day Day 2 Select a day ​ Time (24hr) 12:15 Time (24hr) ​" at bounding box center [400, 113] width 154 height 23
type input "10:15"
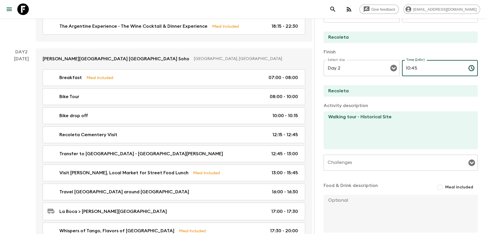
scroll to position [126, 0]
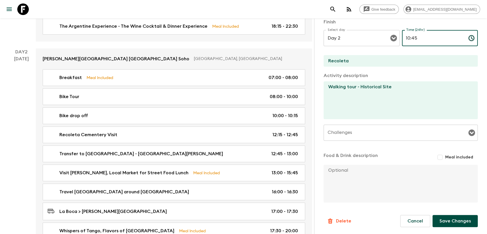
type input "10:45"
click at [453, 220] on button "Save Changes" at bounding box center [454, 221] width 45 height 12
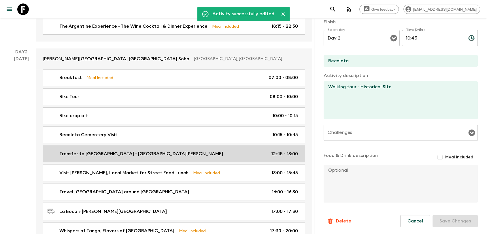
click at [280, 150] on p "12:45 - 13:00" at bounding box center [284, 153] width 27 height 7
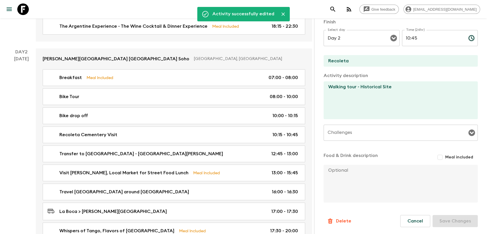
type input "Transfer to [GEOGRAPHIC_DATA] - [GEOGRAPHIC_DATA][PERSON_NAME]"
type textarea "Historical Site - [GEOGRAPHIC_DATA] - Private Service."
type input "12:45"
type input "13:00"
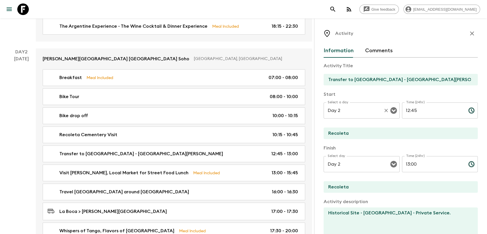
click at [387, 109] on div "Select a day Day 2 Select a day ​ Time (24hr) 12:45 Time (24hr) ​" at bounding box center [400, 113] width 154 height 23
type input "10:45"
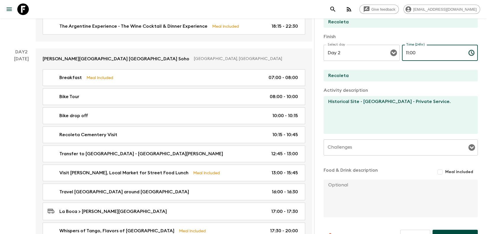
scroll to position [126, 0]
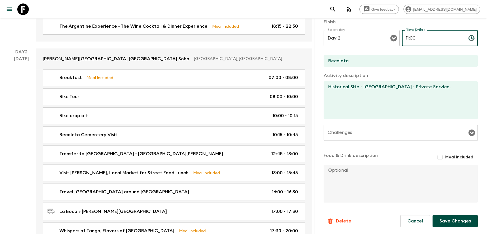
type input "11:00"
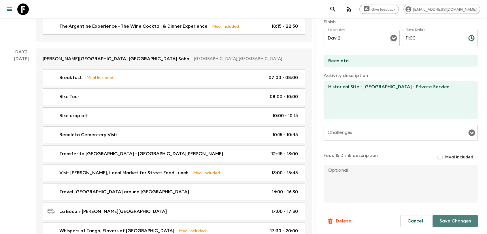
click at [439, 223] on button "Save Changes" at bounding box center [454, 221] width 45 height 12
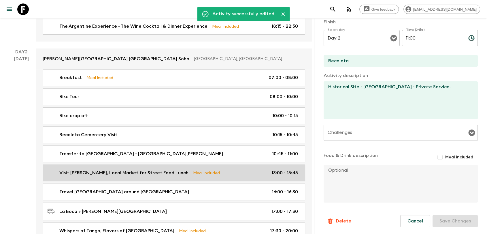
click at [277, 169] on link "Visit [PERSON_NAME], Local Market for Street Food Lunch Meal Included 13:00 - 1…" at bounding box center [174, 172] width 262 height 17
type input "Visit [PERSON_NAME], Local Market for Street Food Lunch"
type input "[PERSON_NAME]"
type textarea "Historical Site plus "family style" lunch - Shared Venues. Includes 1 Choripan …"
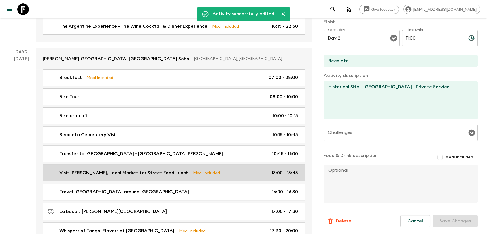
checkbox input "true"
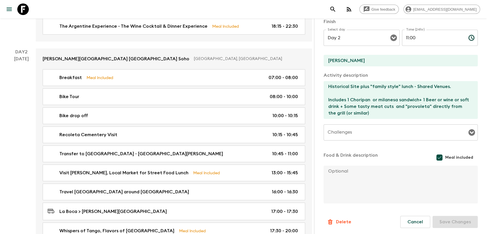
type input "13:00"
type input "15:45"
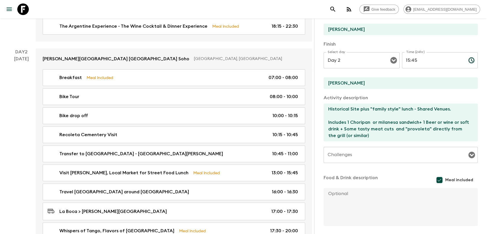
scroll to position [30, 0]
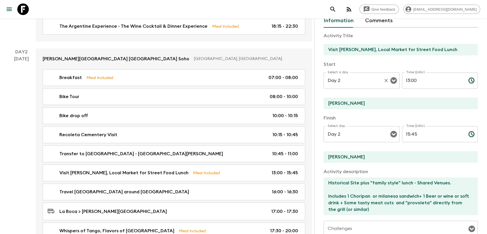
drag, startPoint x: 409, startPoint y: 79, endPoint x: 389, endPoint y: 81, distance: 19.9
click at [389, 81] on div "Select a day Day 2 Select a day ​ Time (24hr) 13:00 Time (24hr) ​" at bounding box center [400, 83] width 154 height 23
type input "11:00"
drag, startPoint x: 414, startPoint y: 134, endPoint x: 389, endPoint y: 134, distance: 25.3
click at [391, 134] on div "Select day Day 2 Select day ​ Time (24hr) 15:45 Time (24hr) ​" at bounding box center [400, 137] width 154 height 23
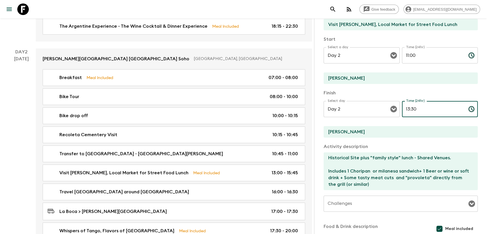
scroll to position [127, 0]
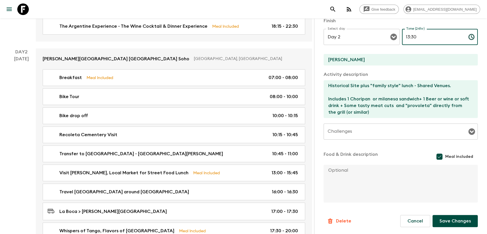
type input "13:30"
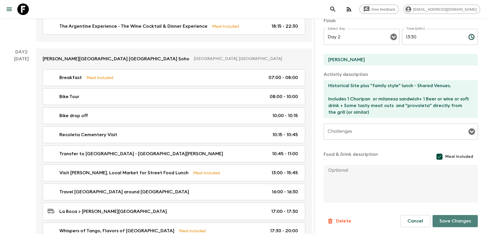
click at [449, 225] on button "Save Changes" at bounding box center [454, 221] width 45 height 12
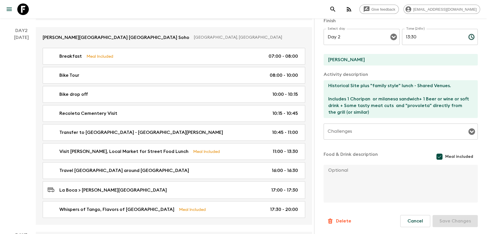
scroll to position [192, 0]
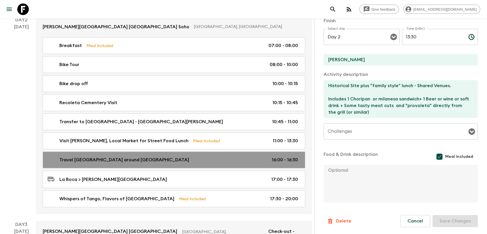
drag, startPoint x: 276, startPoint y: 150, endPoint x: 341, endPoint y: 168, distance: 67.6
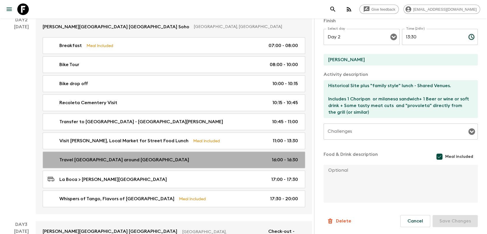
click at [276, 156] on p "16:00 - 16:30" at bounding box center [285, 159] width 26 height 7
type input "Travel [GEOGRAPHIC_DATA] around [GEOGRAPHIC_DATA]"
type input "La Boca"
type textarea "Walking tour - Historical Site"
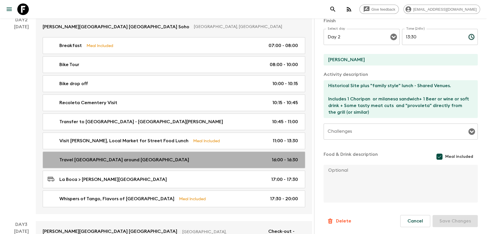
checkbox input "false"
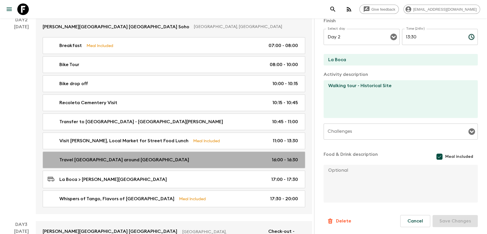
type input "16:00"
type input "16:30"
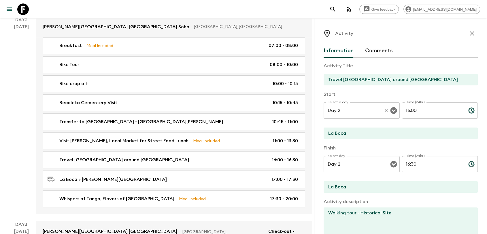
drag, startPoint x: 390, startPoint y: 109, endPoint x: 385, endPoint y: 110, distance: 5.6
click at [385, 110] on div "Select a day Day 2 Select a day ​ Time (24hr) 16:00 Time (24hr) ​" at bounding box center [400, 113] width 154 height 23
type input "14:00"
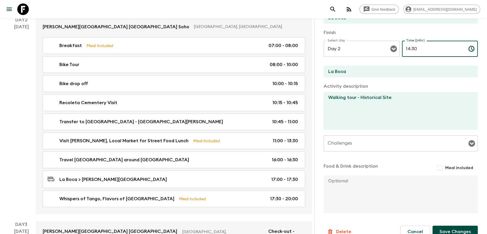
scroll to position [126, 0]
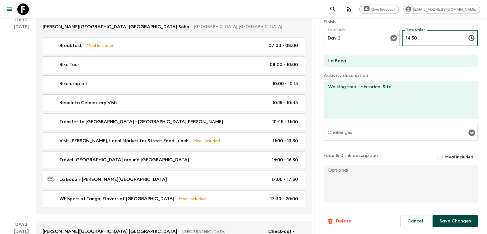
type input "14:30"
click at [442, 217] on button "Save Changes" at bounding box center [454, 221] width 45 height 12
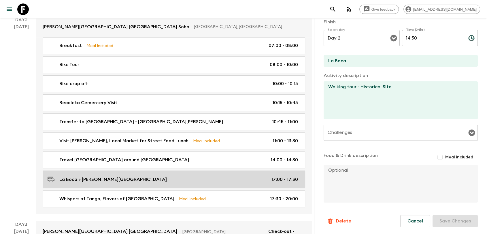
click at [286, 176] on p "17:00 - 17:30" at bounding box center [284, 179] width 27 height 7
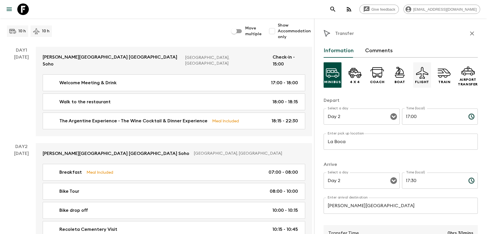
scroll to position [64, 0]
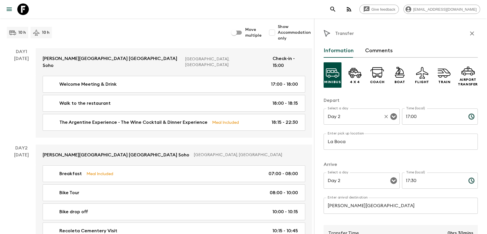
drag, startPoint x: 407, startPoint y: 115, endPoint x: 396, endPoint y: 117, distance: 11.1
click at [396, 117] on div "Select a day Day 2 Select a day ​ Time (local) 17:00 Time (local) ​" at bounding box center [400, 119] width 154 height 23
type input "14:30"
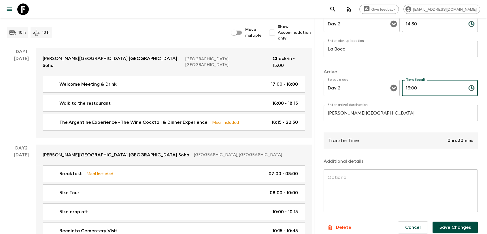
scroll to position [99, 0]
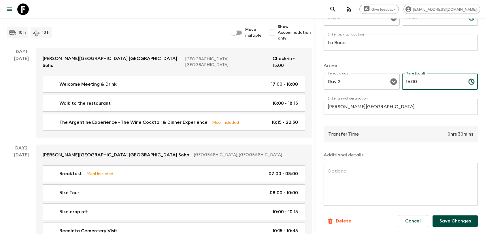
type input "15:00"
click at [442, 222] on button "Save Changes" at bounding box center [454, 221] width 45 height 12
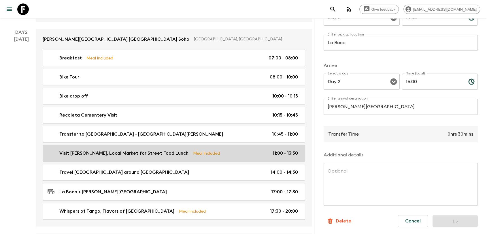
scroll to position [192, 0]
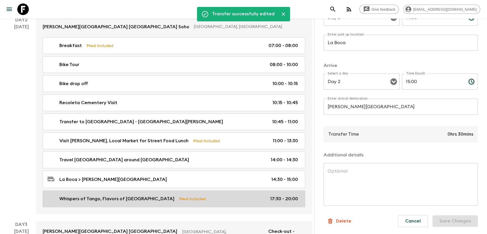
click at [288, 195] on p "17:30 - 20:00" at bounding box center [284, 198] width 28 height 7
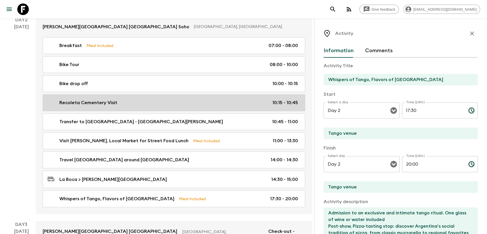
scroll to position [180, 0]
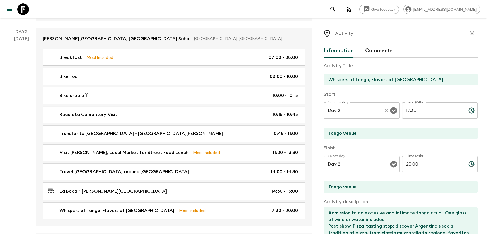
click at [394, 113] on div "Select a day Day 2 Select a day ​ Time (24hr) 17:30 Time (24hr) ​" at bounding box center [400, 113] width 154 height 23
type input "16:40"
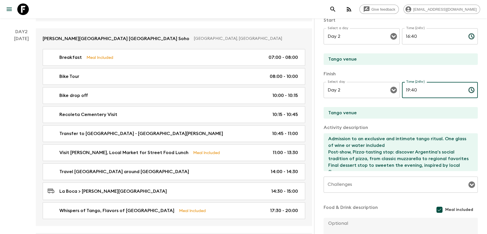
scroll to position [127, 0]
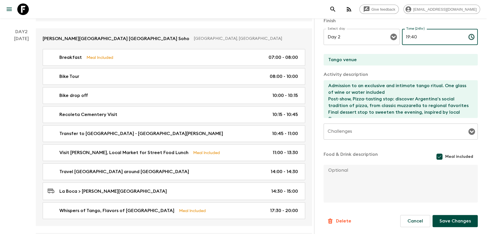
type input "19:40"
click at [439, 216] on button "Save Changes" at bounding box center [454, 221] width 45 height 12
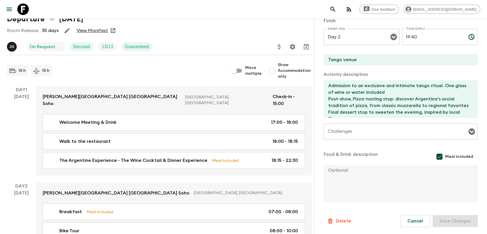
scroll to position [0, 0]
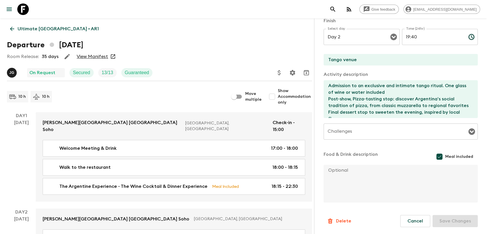
click at [16, 27] on link "Ultimate [GEOGRAPHIC_DATA] • AR1" at bounding box center [54, 29] width 95 height 12
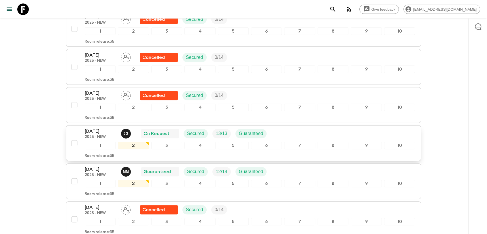
scroll to position [224, 0]
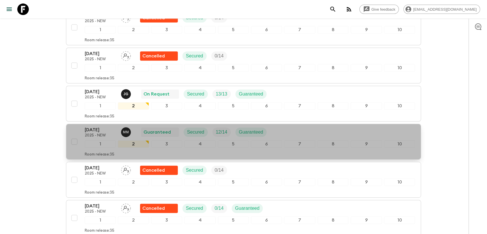
click at [103, 127] on p "[DATE]" at bounding box center [101, 129] width 32 height 7
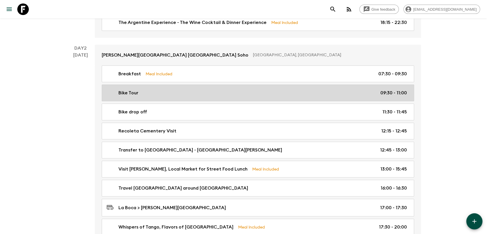
scroll to position [160, 0]
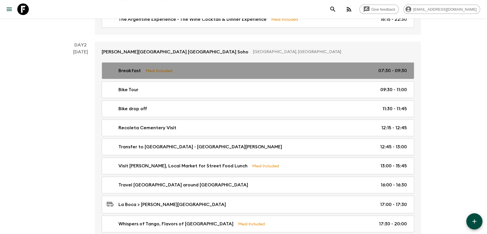
click at [267, 71] on div "Breakfast Meal Included 07:30 - 09:30" at bounding box center [257, 70] width 300 height 7
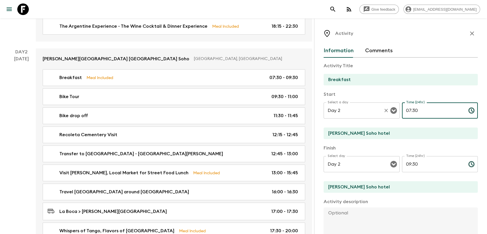
drag, startPoint x: 417, startPoint y: 105, endPoint x: 394, endPoint y: 111, distance: 23.0
click at [394, 111] on div "Select a day Day 2 Select a day ​ Time (24hr) 07:30 Time (24hr) ​" at bounding box center [400, 113] width 154 height 23
type input "07:00"
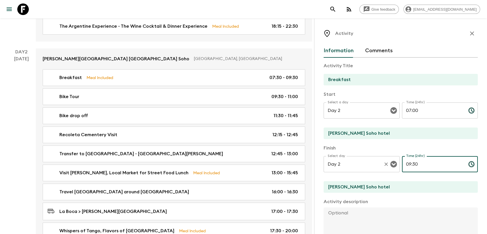
drag, startPoint x: 424, startPoint y: 169, endPoint x: 392, endPoint y: 166, distance: 32.9
click at [392, 166] on div "Select day Day 2 Select day ​ Time (24hr) 09:30 Time (24hr) ​" at bounding box center [400, 167] width 154 height 23
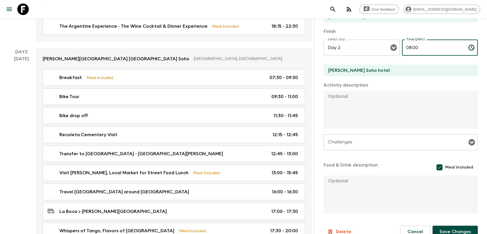
scroll to position [127, 0]
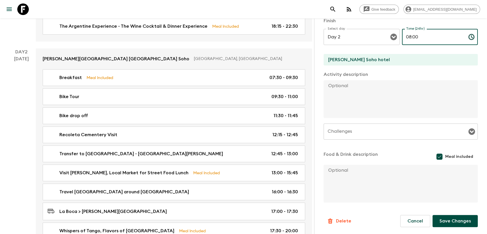
type input "08:00"
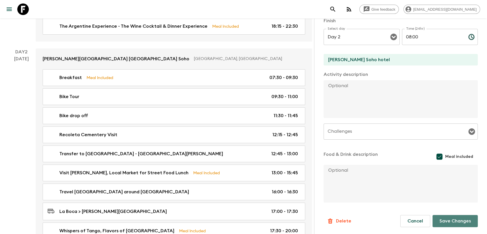
click at [453, 219] on button "Save Changes" at bounding box center [454, 221] width 45 height 12
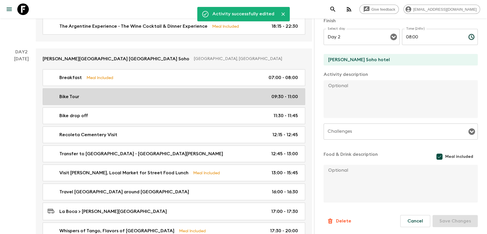
click at [272, 93] on p "09:30 - 11:00" at bounding box center [284, 96] width 26 height 7
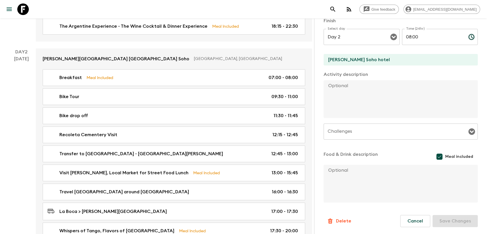
type input "Bike Tour"
type input "Recoleta"
type textarea "Starting ride from hotel, ending in Recoleta - Includes helmets + bikes mechani…"
checkbox input "false"
type textarea "mineral water"
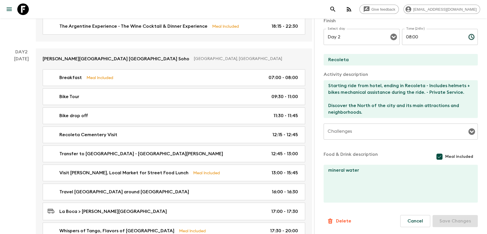
type input "09:30"
type input "11:00"
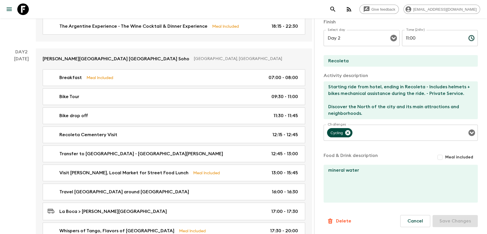
scroll to position [62, 0]
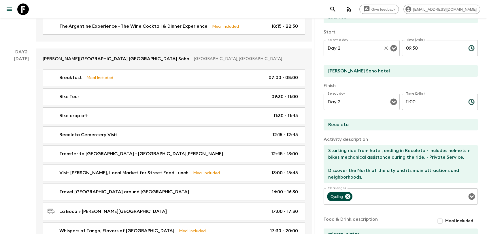
drag, startPoint x: 427, startPoint y: 51, endPoint x: 394, endPoint y: 51, distance: 33.1
click at [394, 51] on div "Select a day Day 2 Select a day ​ Time (24hr) 09:30 Time (24hr) ​" at bounding box center [400, 51] width 154 height 23
type input "08:00"
drag, startPoint x: 414, startPoint y: 99, endPoint x: 389, endPoint y: 104, distance: 25.1
click at [390, 104] on div "Select day Day 2 Select day ​ Time (24hr) 11:00 Time (24hr) ​" at bounding box center [400, 105] width 154 height 23
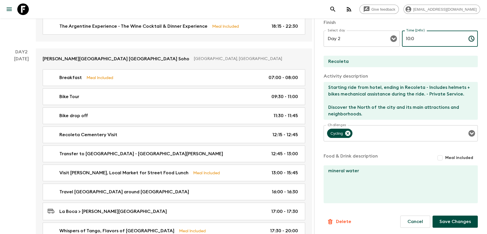
scroll to position [126, 0]
type input "10:0"
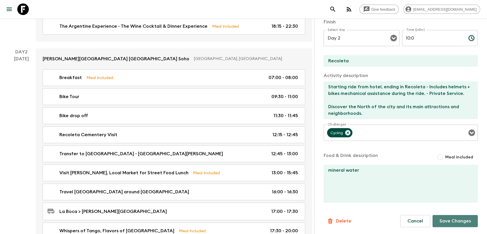
click at [450, 219] on button "Save Changes" at bounding box center [454, 221] width 45 height 12
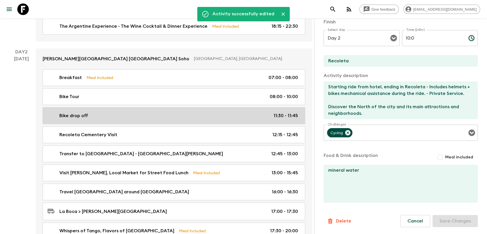
click at [267, 112] on div "Bike drop off 11:30 - 11:45" at bounding box center [173, 115] width 250 height 7
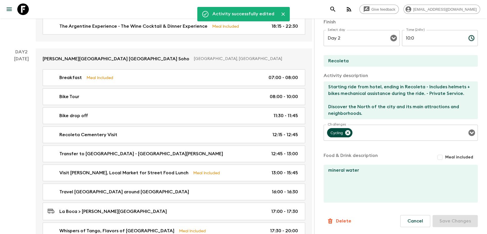
type input "Bike drop off"
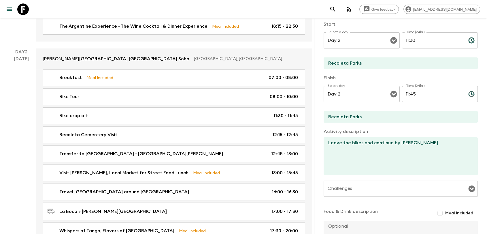
scroll to position [30, 0]
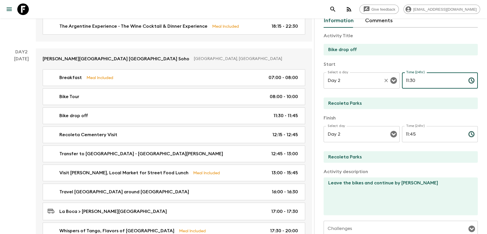
drag, startPoint x: 415, startPoint y: 80, endPoint x: 394, endPoint y: 82, distance: 21.1
click at [396, 82] on div "Select a day Day 2 Select a day ​ Time (24hr) 11:30 Time (24hr) ​" at bounding box center [400, 83] width 154 height 23
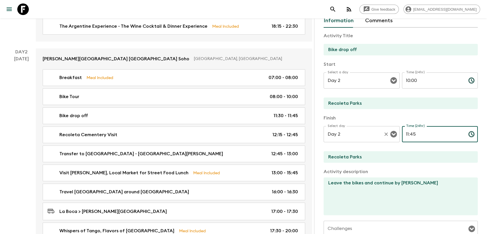
drag, startPoint x: 419, startPoint y: 134, endPoint x: 386, endPoint y: 136, distance: 32.3
click at [388, 135] on div "Select day Day 2 Select day ​ Time (24hr) 11:45 Time (24hr) ​" at bounding box center [400, 137] width 154 height 23
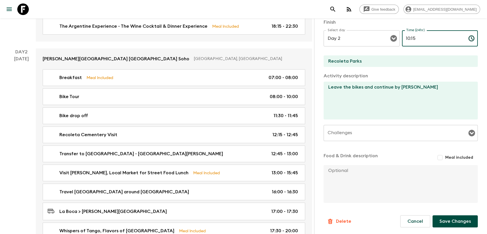
scroll to position [126, 0]
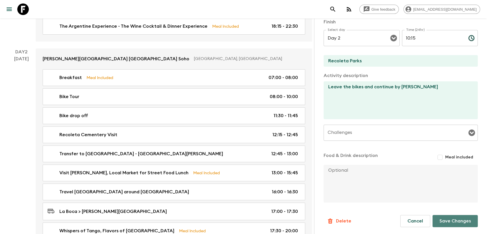
click at [438, 225] on button "Save Changes" at bounding box center [454, 221] width 45 height 12
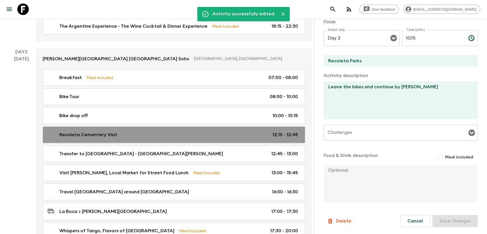
click at [248, 131] on div "Recoleta Cementery Visit 12:15 - 12:45" at bounding box center [173, 134] width 250 height 7
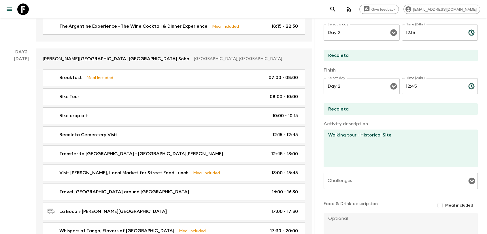
scroll to position [30, 0]
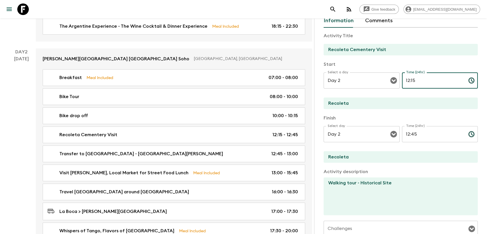
drag, startPoint x: 426, startPoint y: 83, endPoint x: 402, endPoint y: 83, distance: 23.9
click at [403, 83] on input "12:15" at bounding box center [433, 80] width 62 height 16
click at [407, 134] on input "12:45" at bounding box center [433, 134] width 62 height 16
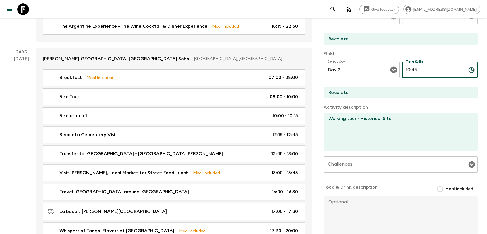
scroll to position [126, 0]
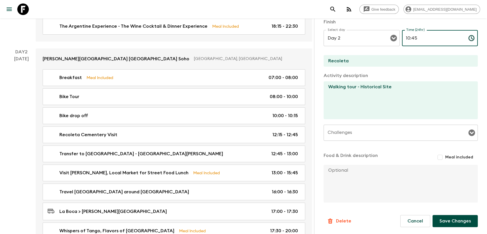
click at [449, 220] on button "Save Changes" at bounding box center [454, 221] width 45 height 12
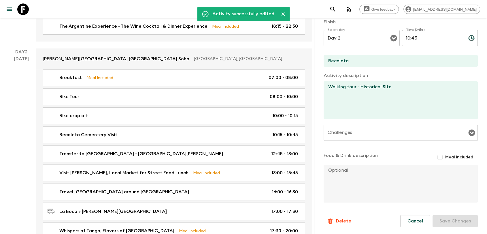
scroll to position [30, 0]
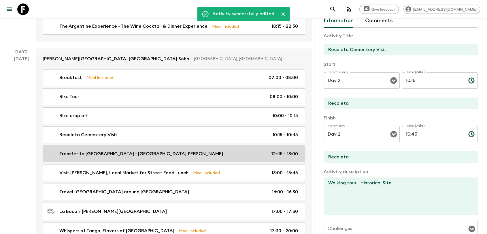
click at [270, 151] on link "Transfer to [GEOGRAPHIC_DATA] - [GEOGRAPHIC_DATA][PERSON_NAME] 12:45 - 13:00" at bounding box center [174, 153] width 262 height 17
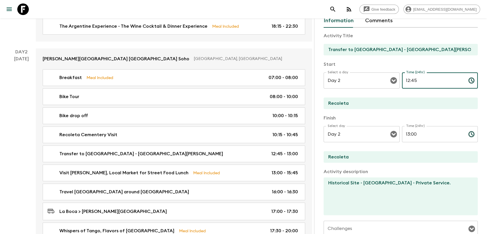
drag, startPoint x: 417, startPoint y: 83, endPoint x: 401, endPoint y: 85, distance: 16.2
click at [402, 85] on input "12:45" at bounding box center [433, 80] width 62 height 16
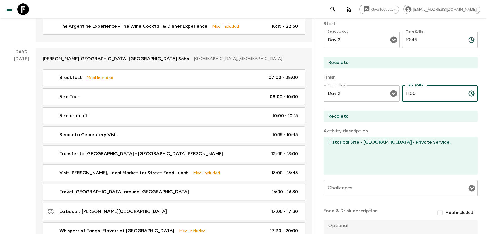
scroll to position [126, 0]
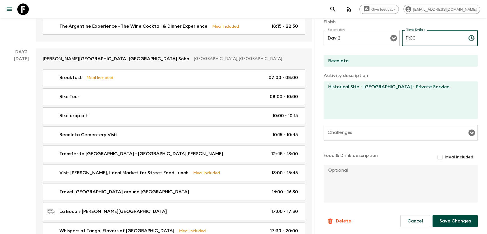
click at [440, 222] on button "Save Changes" at bounding box center [454, 221] width 45 height 12
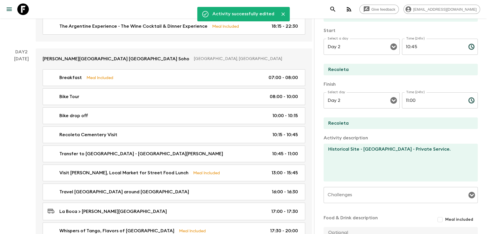
scroll to position [62, 0]
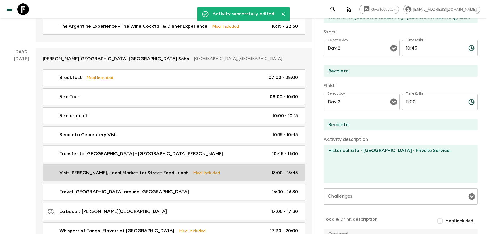
click at [270, 169] on div "Visit [PERSON_NAME], Local Market for Street Food Lunch Meal Included 13:00 - 1…" at bounding box center [173, 172] width 250 height 7
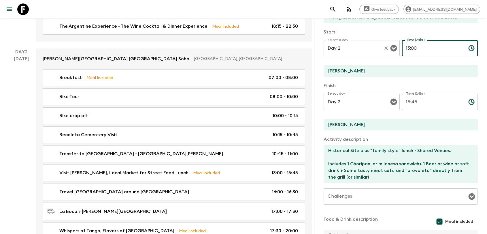
drag, startPoint x: 393, startPoint y: 48, endPoint x: 387, endPoint y: 50, distance: 5.9
click at [387, 50] on div "Select a day Day 2 Select a day ​ Time (24hr) 13:00 Time (24hr) ​" at bounding box center [400, 51] width 154 height 23
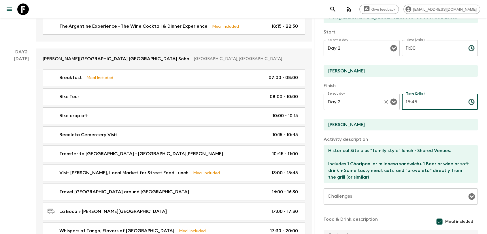
drag, startPoint x: 415, startPoint y: 100, endPoint x: 391, endPoint y: 107, distance: 24.7
click at [392, 107] on div "Select day Day 2 Select day ​ Time (24hr) 15:45 Time (24hr) ​" at bounding box center [400, 105] width 154 height 23
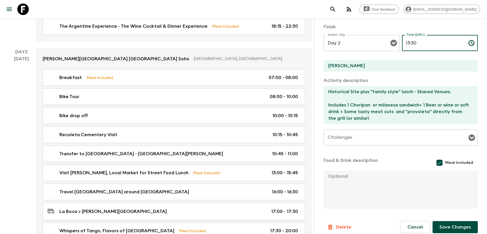
scroll to position [127, 0]
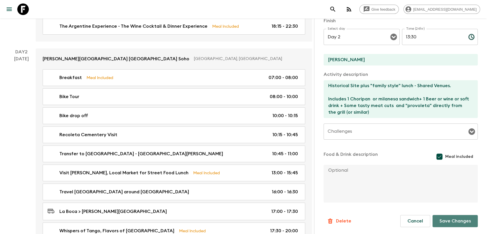
click at [438, 222] on button "Save Changes" at bounding box center [454, 221] width 45 height 12
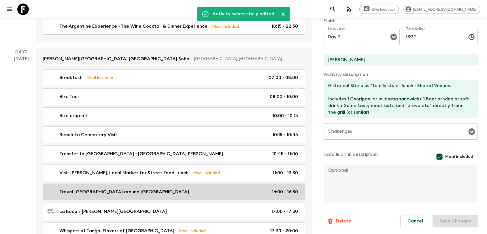
drag, startPoint x: 274, startPoint y: 179, endPoint x: 285, endPoint y: 179, distance: 11.8
click at [274, 183] on link "Travel [GEOGRAPHIC_DATA] - Walk around [GEOGRAPHIC_DATA] 16:00 - 16:30" at bounding box center [174, 191] width 262 height 17
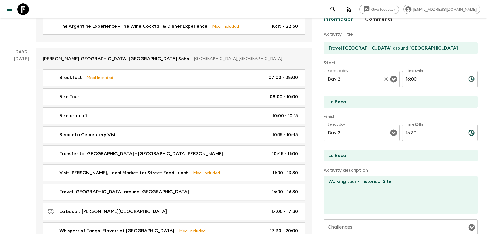
scroll to position [30, 0]
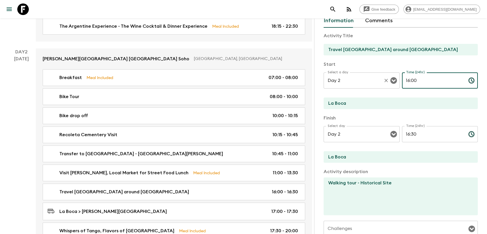
drag, startPoint x: 422, startPoint y: 82, endPoint x: 395, endPoint y: 83, distance: 26.5
click at [398, 83] on div "Select a day Day 2 Select a day ​ Time (24hr) 16:00 Time (24hr) ​" at bounding box center [400, 83] width 154 height 23
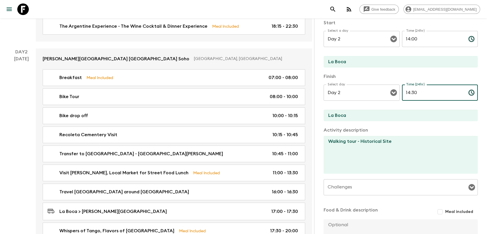
scroll to position [126, 0]
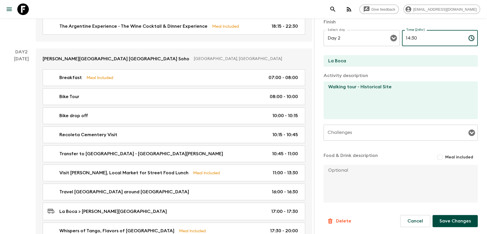
click at [437, 222] on button "Save Changes" at bounding box center [454, 221] width 45 height 12
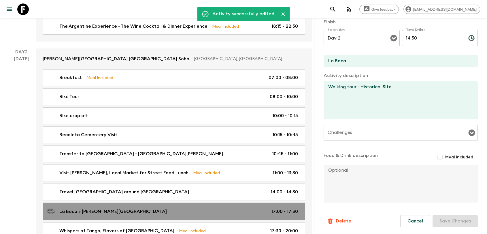
click at [253, 202] on link "[GEOGRAPHIC_DATA] > [PERSON_NAME][GEOGRAPHIC_DATA] 17:00 - 17:30" at bounding box center [174, 211] width 262 height 18
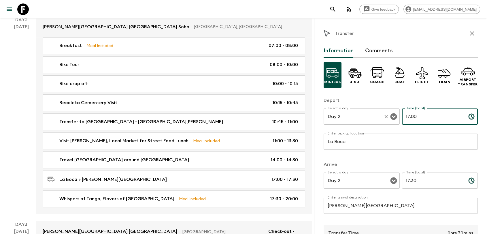
drag, startPoint x: 422, startPoint y: 113, endPoint x: 392, endPoint y: 116, distance: 30.7
click at [392, 116] on div "Select a day Day 2 Select a day ​ Time (local) 17:00 Time (local) ​" at bounding box center [400, 119] width 154 height 23
drag, startPoint x: 416, startPoint y: 181, endPoint x: 405, endPoint y: 185, distance: 11.9
click at [403, 185] on input "17:30" at bounding box center [433, 180] width 62 height 16
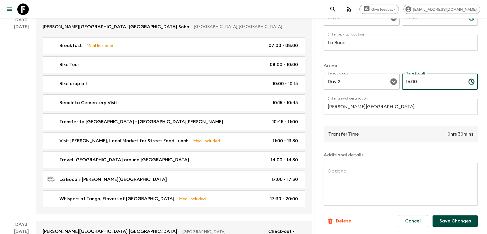
scroll to position [99, 0]
click at [440, 220] on button "Save Changes" at bounding box center [454, 221] width 45 height 12
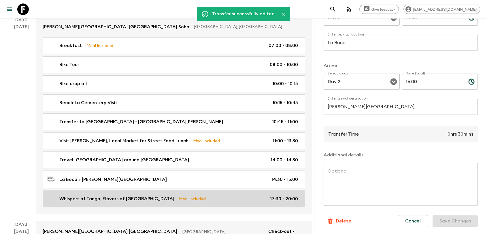
click at [272, 194] on link "Whispers of Tango, Flavors of Buenos Aires Meal Included 17:30 - 20:00" at bounding box center [174, 198] width 262 height 17
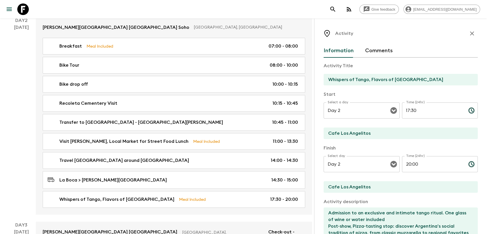
scroll to position [160, 0]
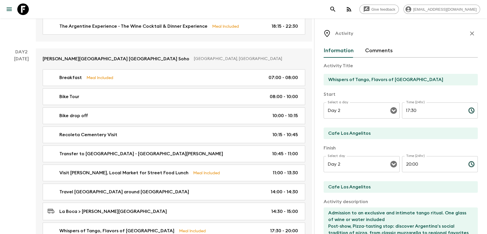
click at [323, 148] on p "Finish" at bounding box center [400, 147] width 154 height 7
drag, startPoint x: 427, startPoint y: 111, endPoint x: 376, endPoint y: 115, distance: 51.1
click at [379, 113] on div "Select a day Day 2 Select a day ​ Time (24hr) 17:30 Time (24hr) ​" at bounding box center [400, 113] width 154 height 23
drag, startPoint x: 426, startPoint y: 159, endPoint x: 391, endPoint y: 159, distance: 35.1
click at [391, 159] on div "Select day Day 2 Select day ​ Time (24hr) 20:00 Time (24hr) ​" at bounding box center [400, 167] width 154 height 23
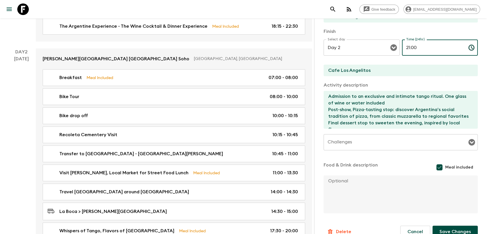
scroll to position [127, 0]
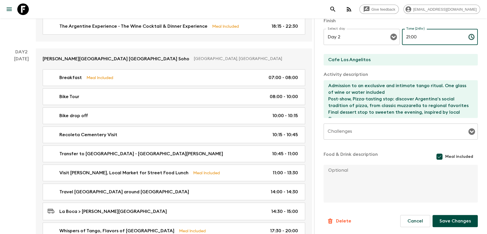
click at [452, 218] on button "Save Changes" at bounding box center [454, 221] width 45 height 12
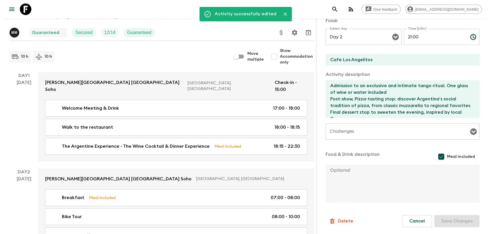
scroll to position [0, 0]
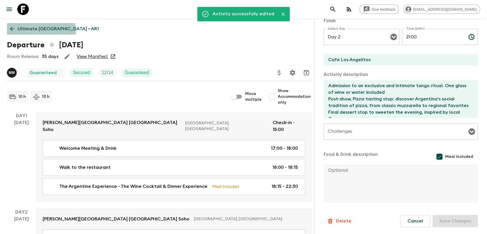
click at [36, 32] on p "Ultimate [GEOGRAPHIC_DATA] • AR1" at bounding box center [58, 28] width 81 height 7
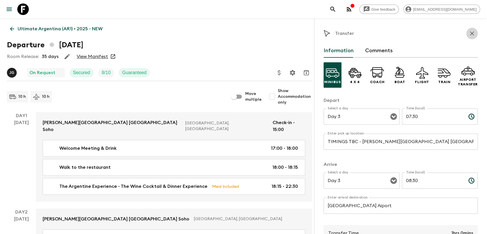
click at [468, 30] on icon "button" at bounding box center [471, 33] width 7 height 7
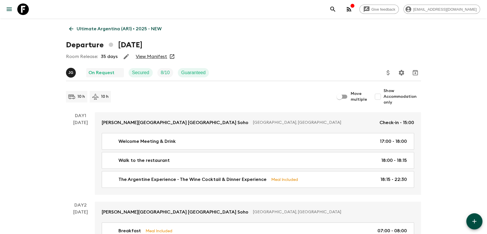
click at [354, 8] on icon "button" at bounding box center [352, 5] width 5 height 5
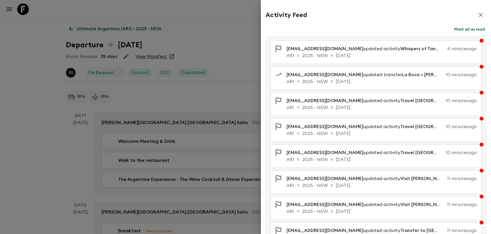
click at [454, 29] on button "Mark all as read" at bounding box center [470, 29] width 34 height 8
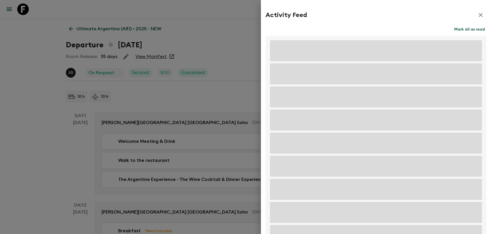
click at [478, 16] on icon "button" at bounding box center [481, 15] width 7 height 7
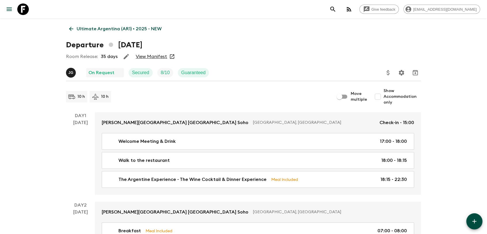
click at [244, 58] on div "Room Release: 35 days View Manifest" at bounding box center [243, 57] width 355 height 12
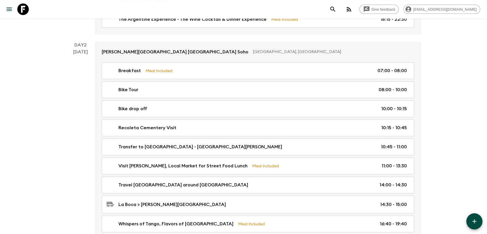
scroll to position [192, 0]
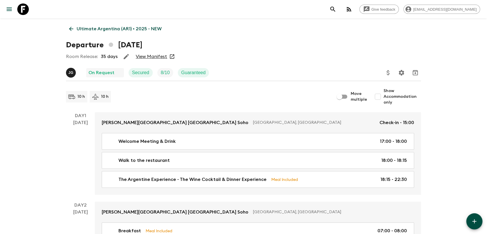
drag, startPoint x: 71, startPoint y: 24, endPoint x: 109, endPoint y: 20, distance: 38.4
click at [71, 24] on link "Ultimate Argentina (AR1) • 2025 - NEW" at bounding box center [115, 29] width 99 height 12
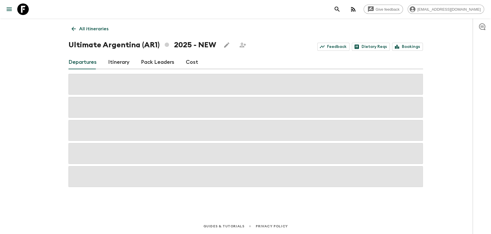
click at [403, 44] on link "Bookings" at bounding box center [407, 47] width 31 height 8
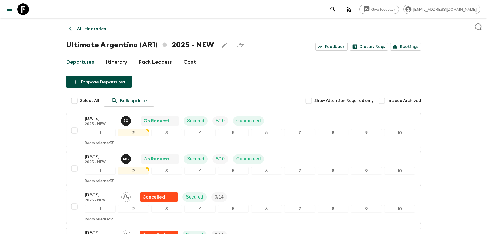
click at [26, 7] on icon at bounding box center [23, 9] width 12 height 12
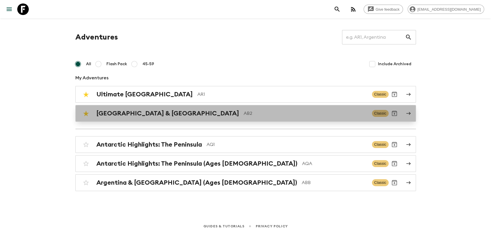
click at [244, 110] on p "AB2" at bounding box center [306, 113] width 124 height 7
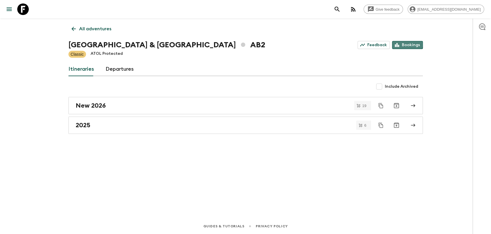
click at [407, 42] on link "Bookings" at bounding box center [407, 45] width 31 height 8
